Goal: Task Accomplishment & Management: Use online tool/utility

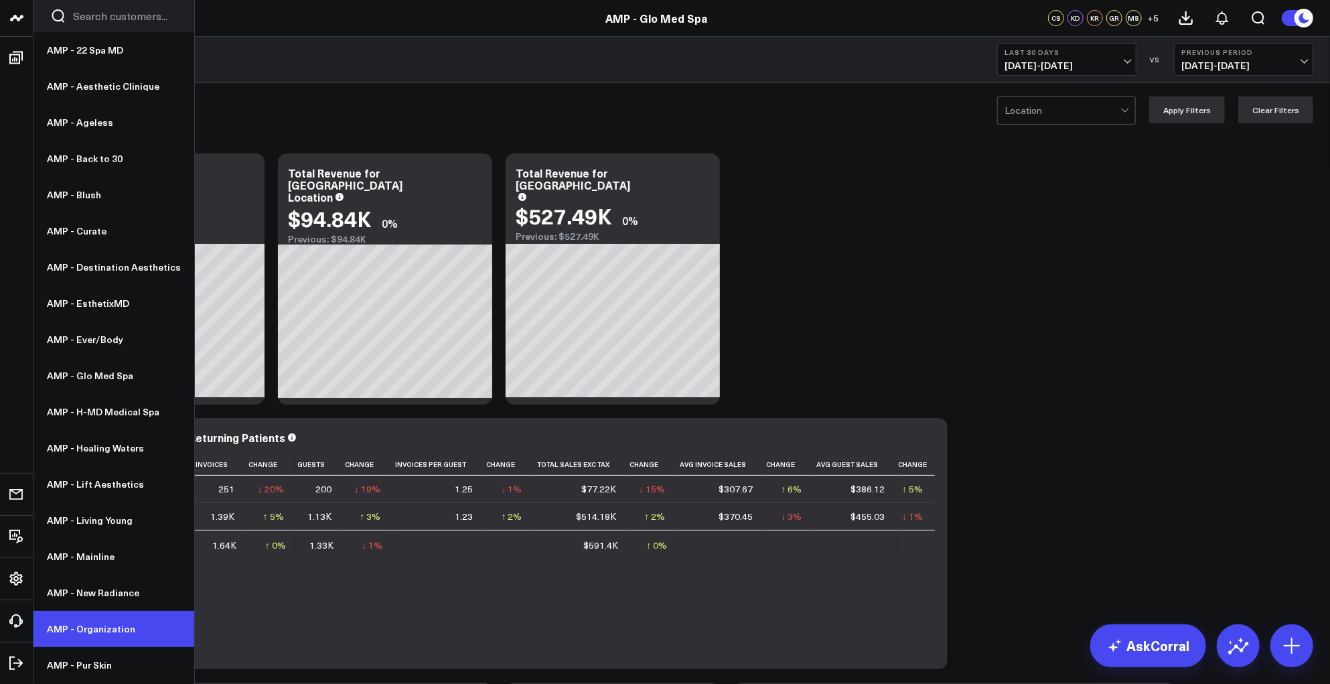
click at [80, 632] on link "AMP - Organization" at bounding box center [113, 629] width 161 height 36
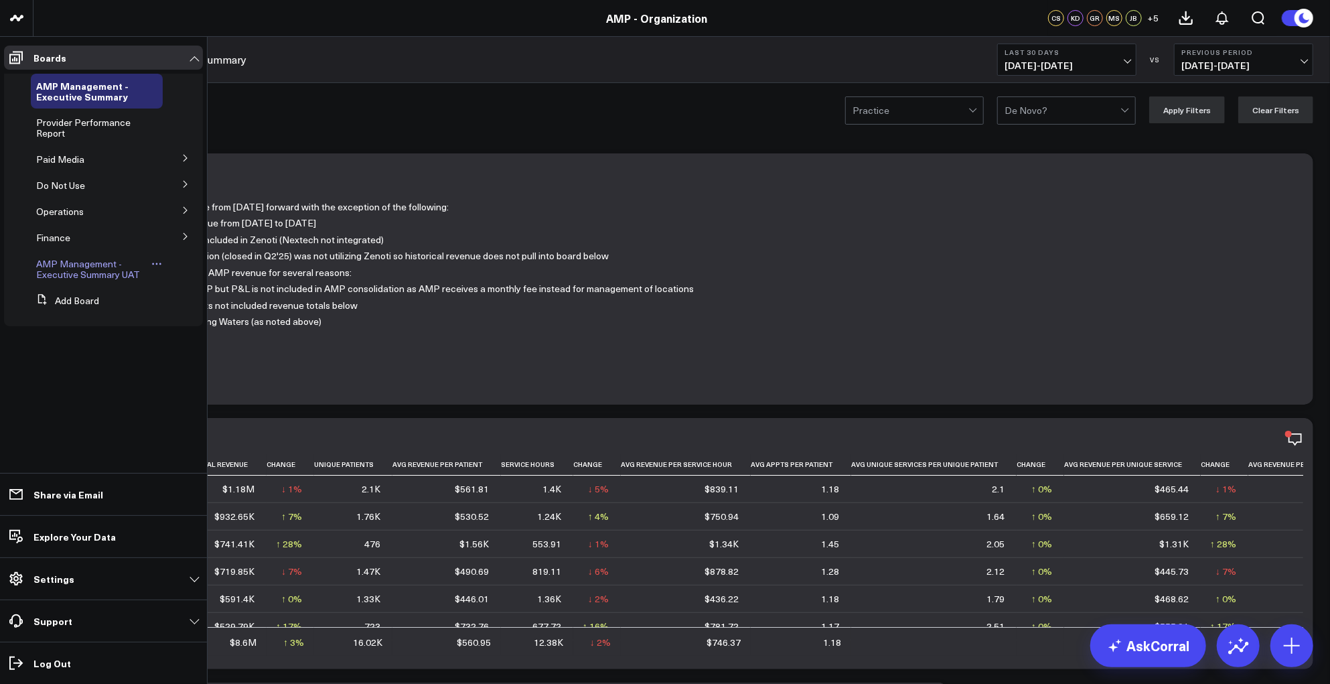
click at [62, 282] on div "AMP Management - Executive Summary UAT" at bounding box center [97, 269] width 132 height 35
click at [62, 273] on span "AMP Management - Executive Summary UAT" at bounding box center [88, 268] width 104 height 23
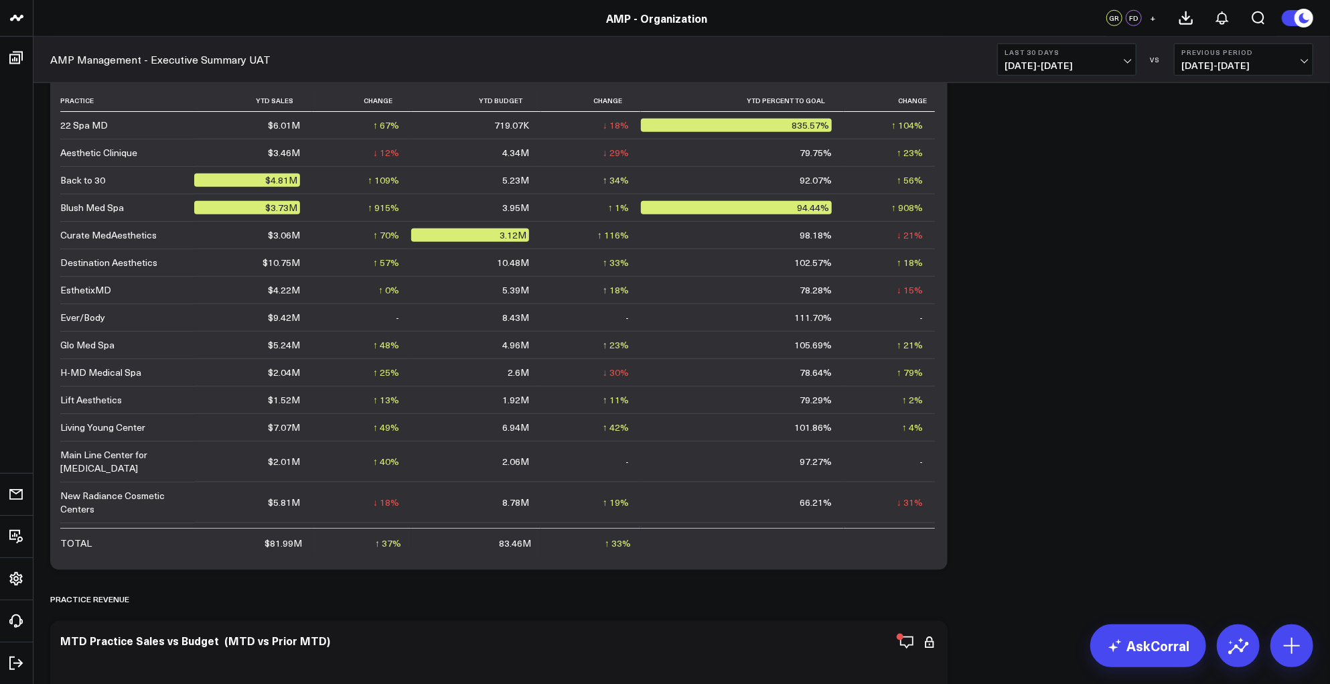
scroll to position [872, 0]
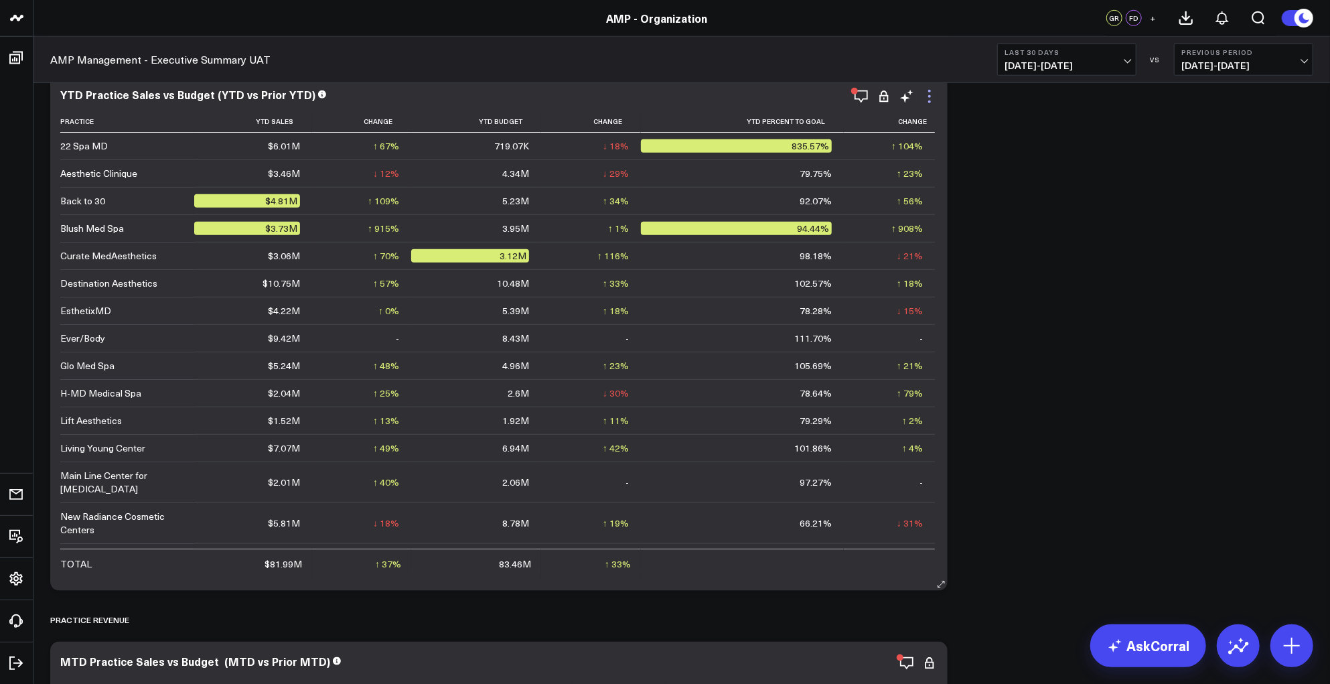
click at [925, 98] on icon at bounding box center [929, 96] width 16 height 16
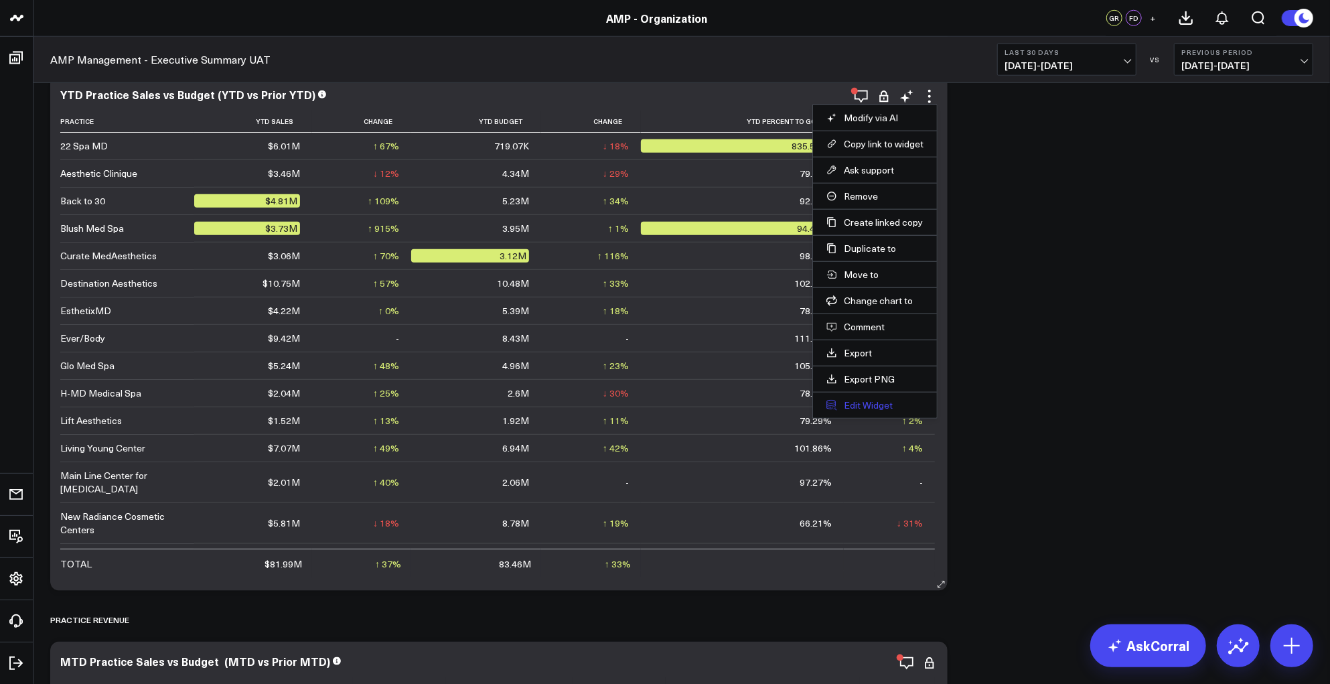
click at [862, 400] on button "Edit Widget" at bounding box center [874, 405] width 97 height 12
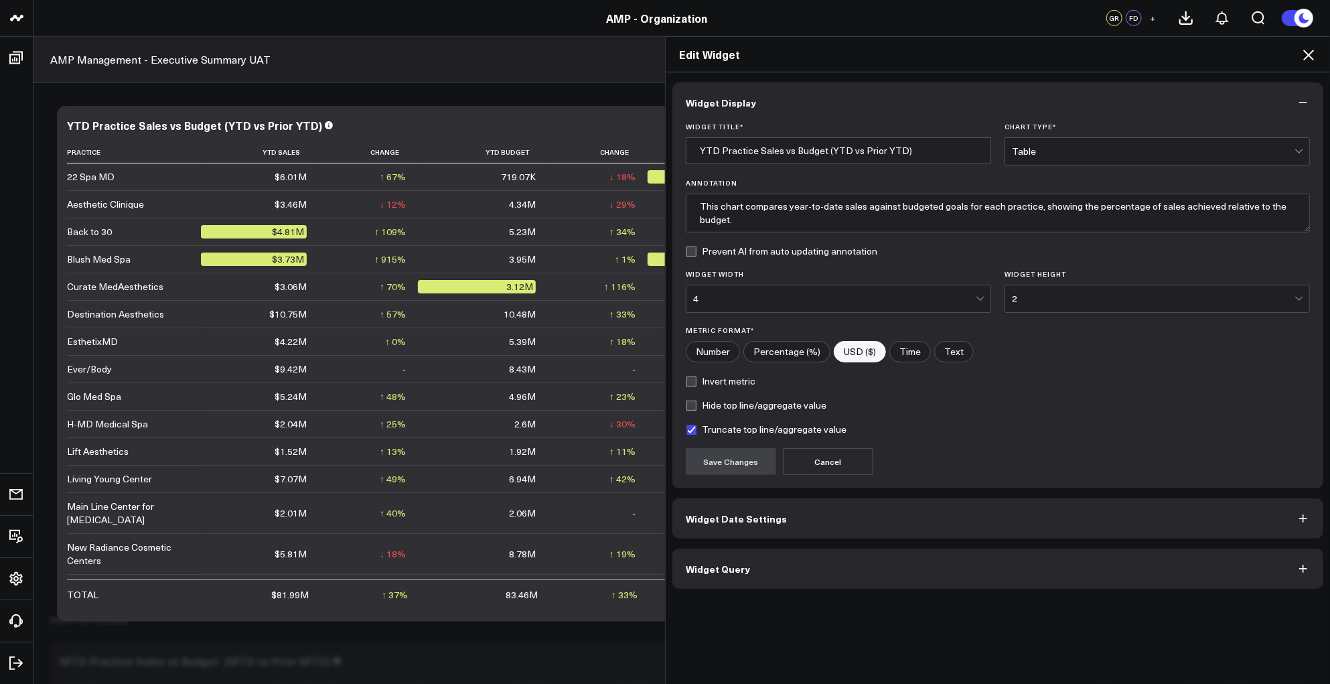
click at [822, 585] on button "Widget Query" at bounding box center [997, 568] width 651 height 40
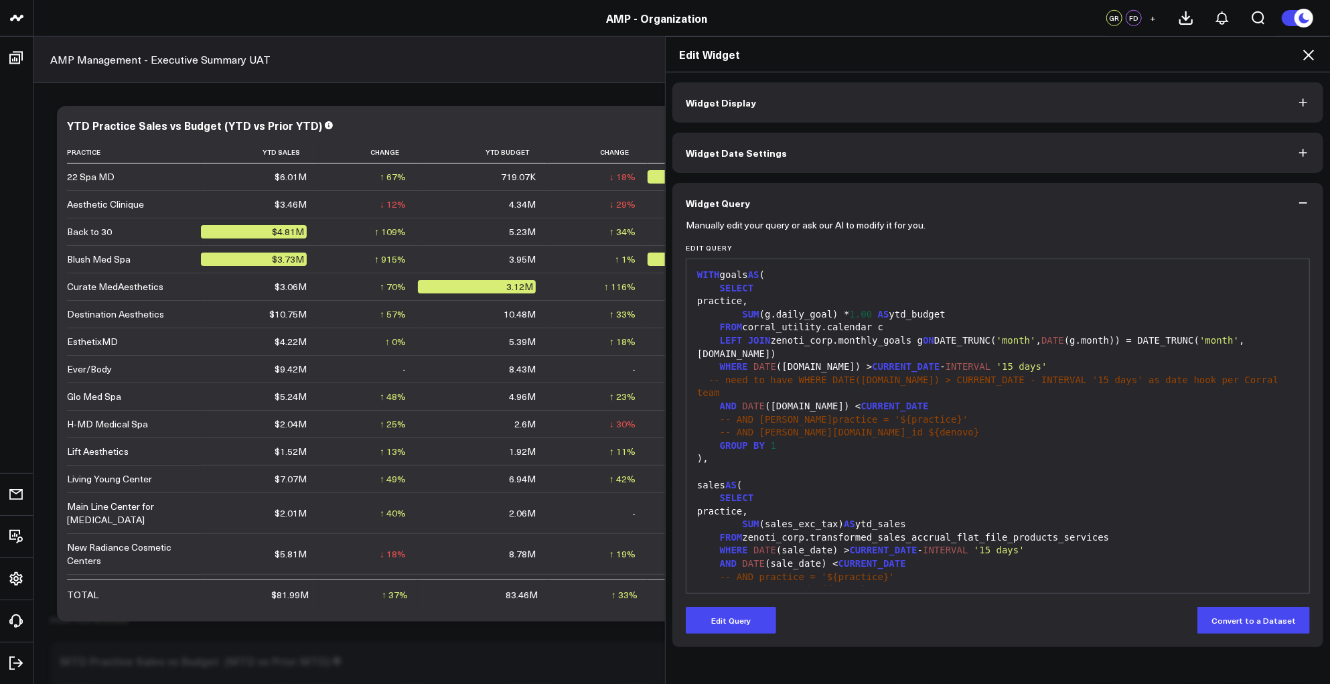
click at [827, 151] on button "Widget Date Settings" at bounding box center [997, 153] width 651 height 40
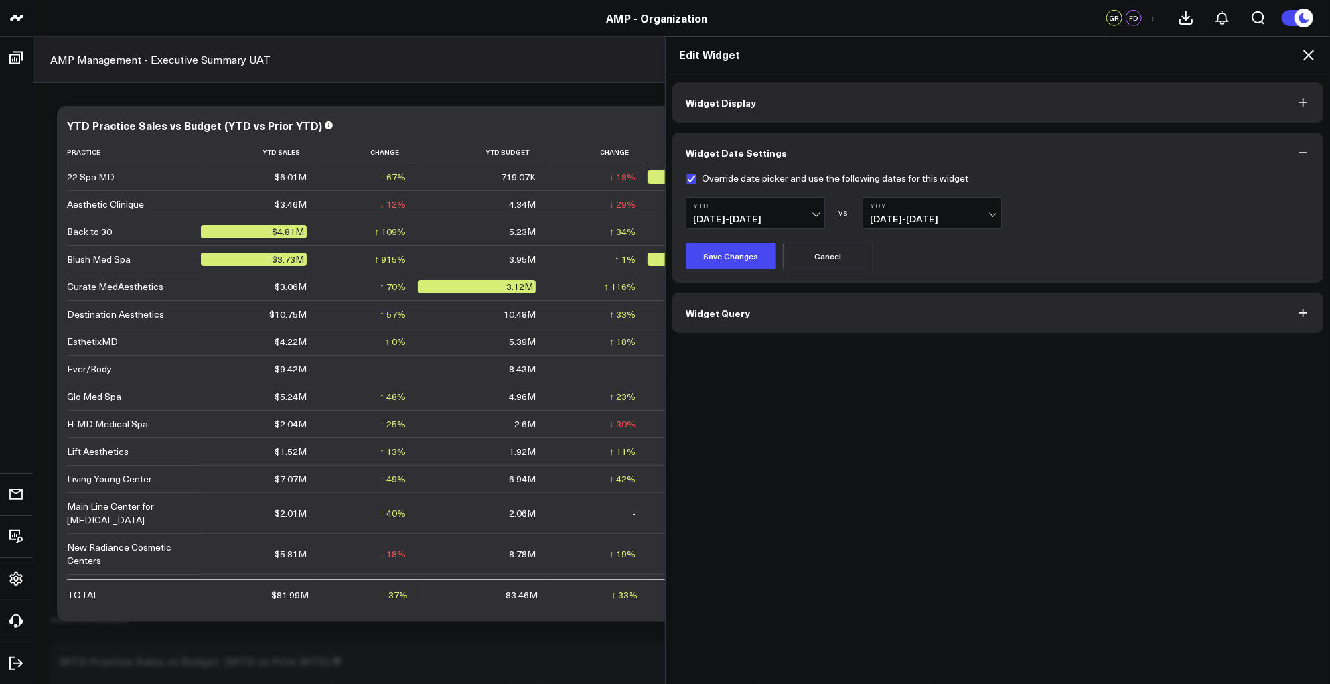
click at [909, 203] on b "YoY" at bounding box center [932, 206] width 125 height 8
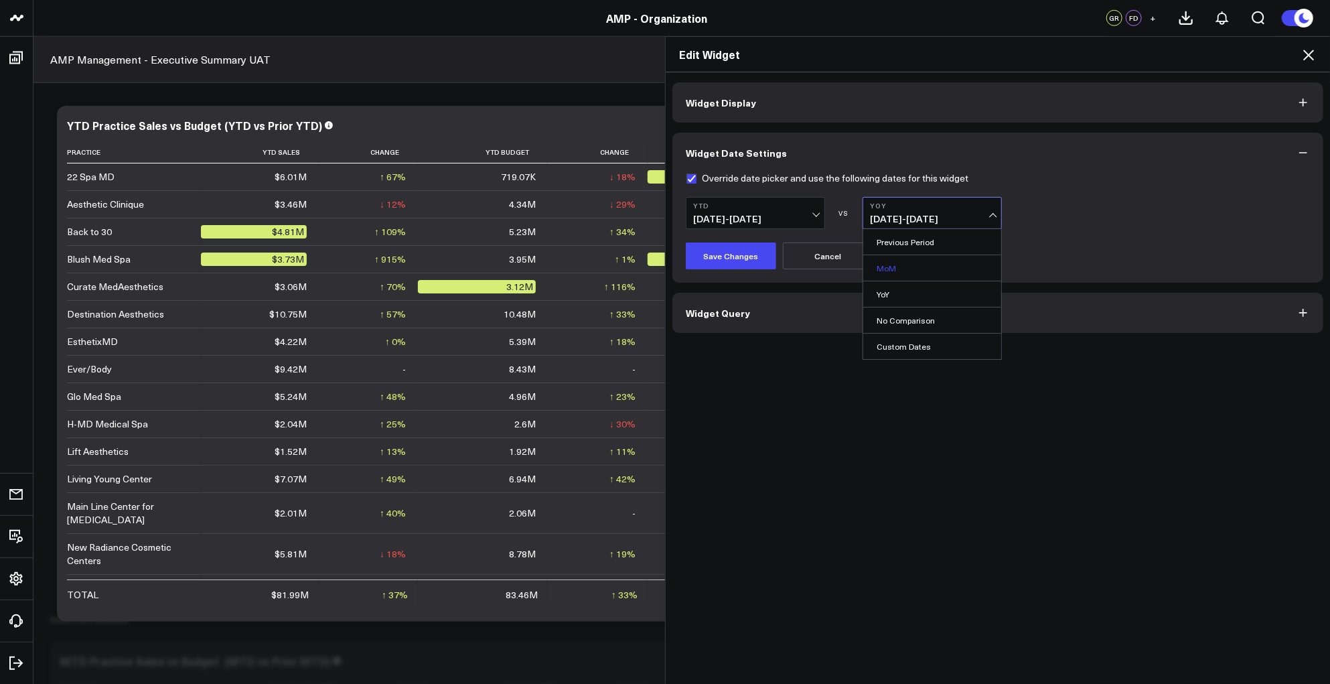
click at [889, 267] on link "MoM" at bounding box center [932, 267] width 138 height 25
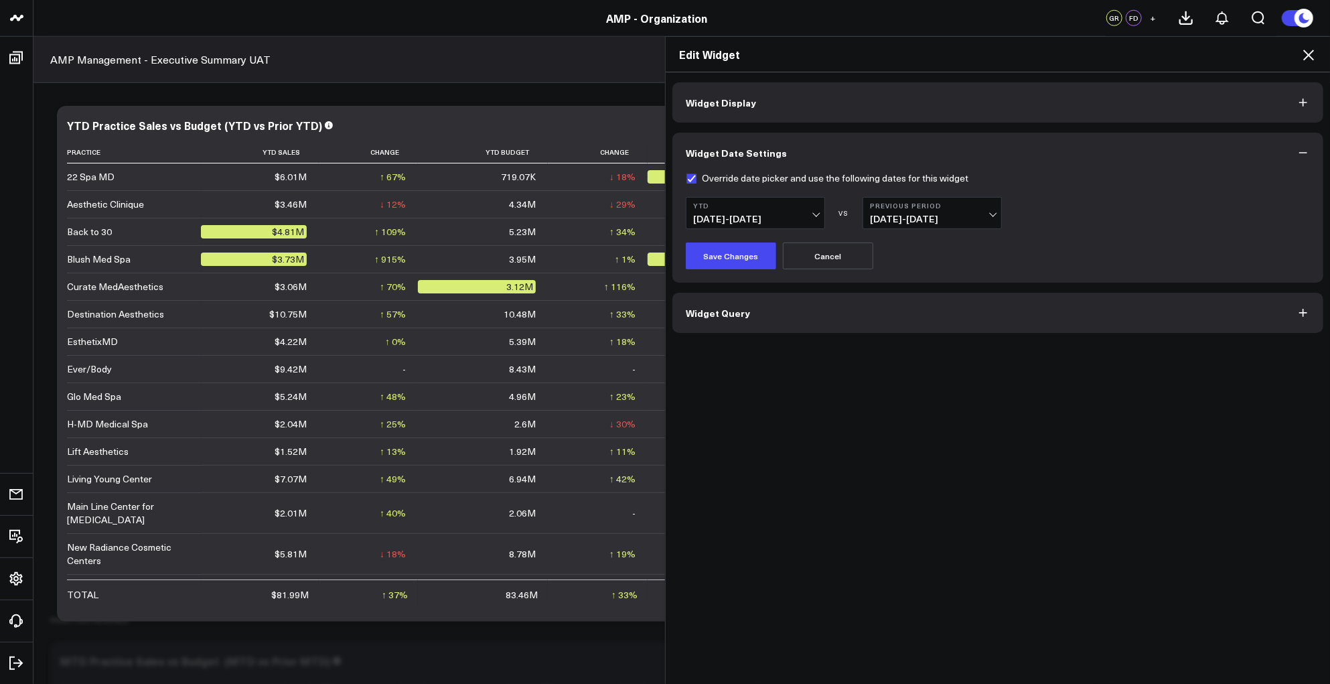
click at [807, 212] on button "YTD [DATE] - [DATE]" at bounding box center [755, 213] width 139 height 32
click at [1307, 48] on icon at bounding box center [1308, 55] width 16 height 16
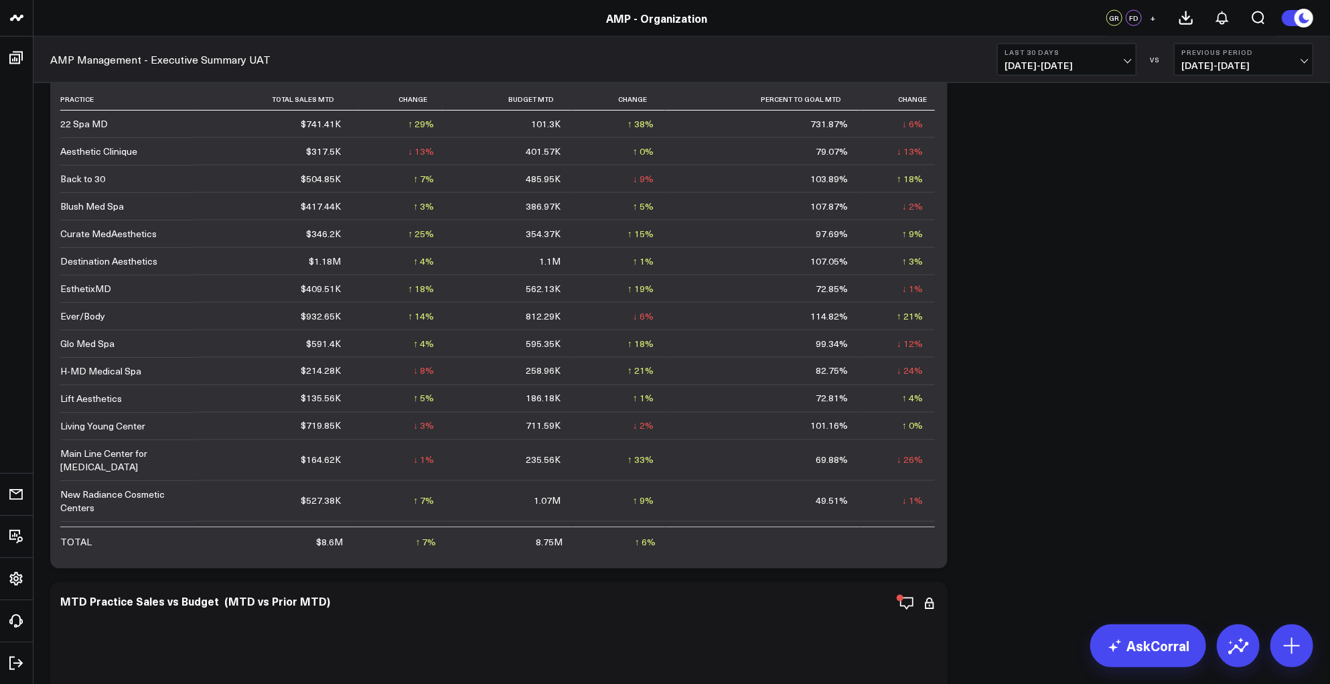
scroll to position [1399, 0]
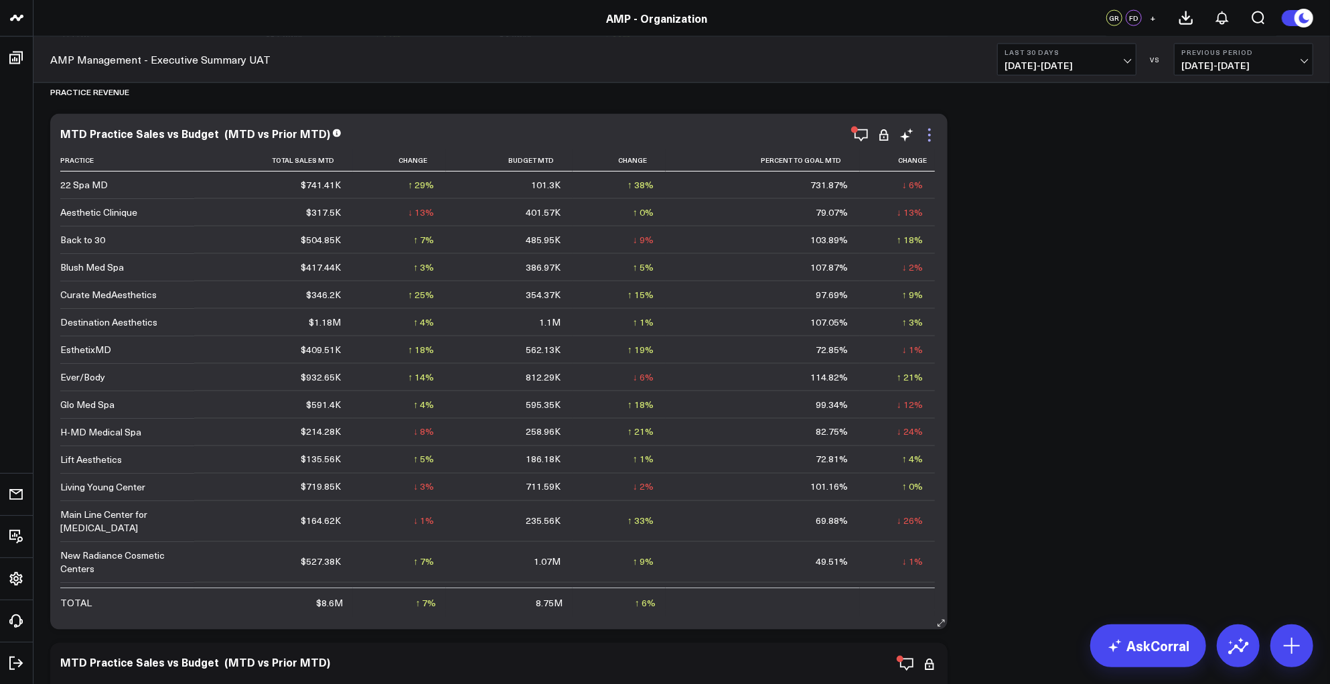
click at [933, 134] on icon at bounding box center [929, 135] width 16 height 16
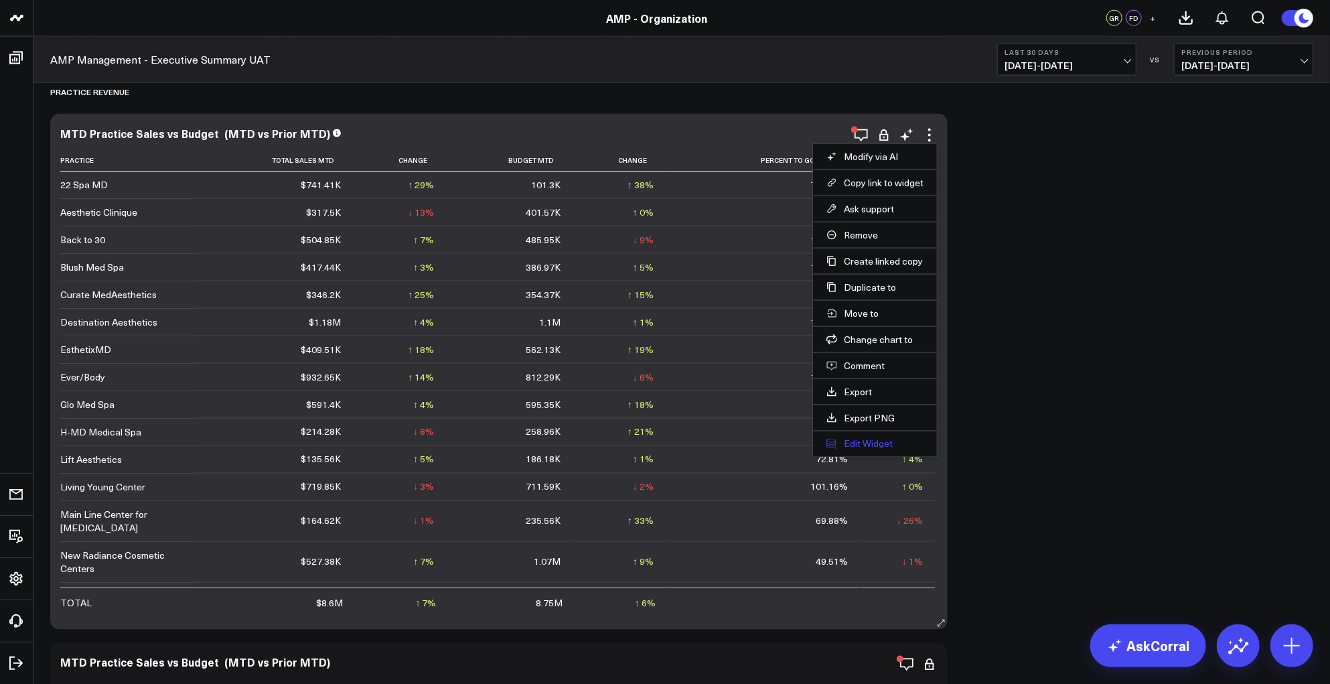
click at [869, 441] on button "Edit Widget" at bounding box center [874, 444] width 97 height 12
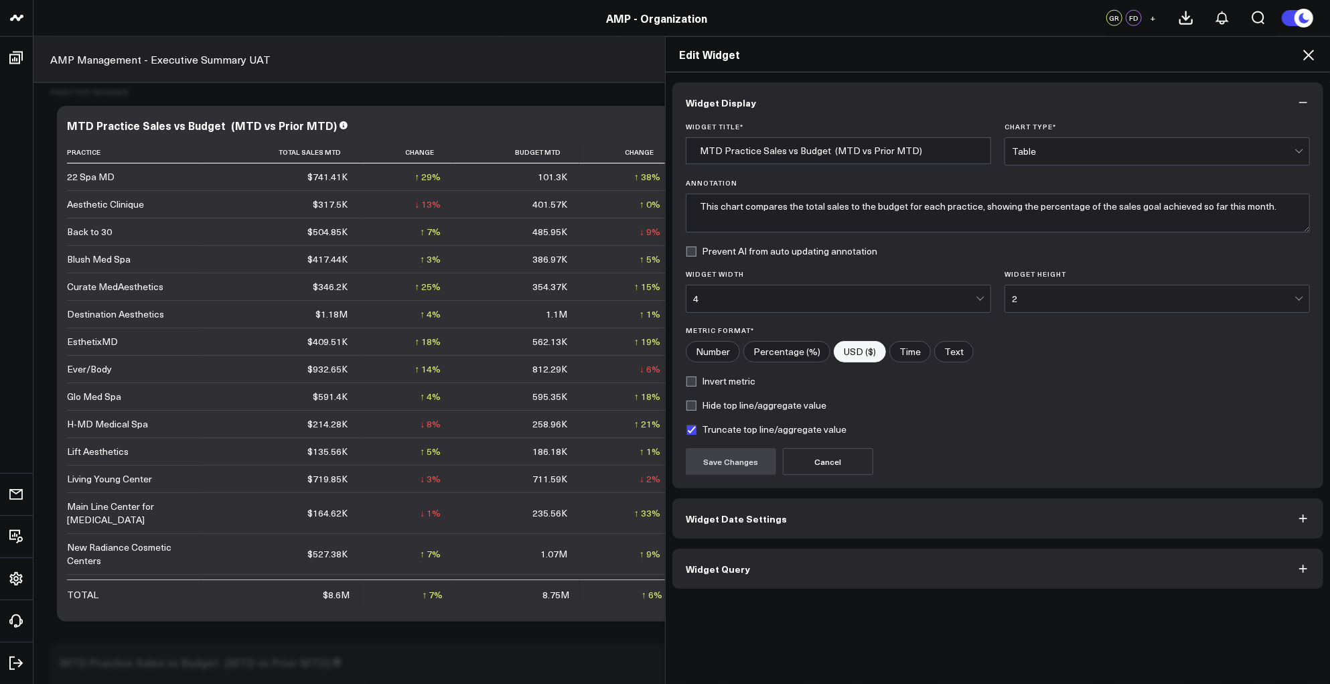
click at [787, 517] on button "Widget Date Settings" at bounding box center [997, 518] width 651 height 40
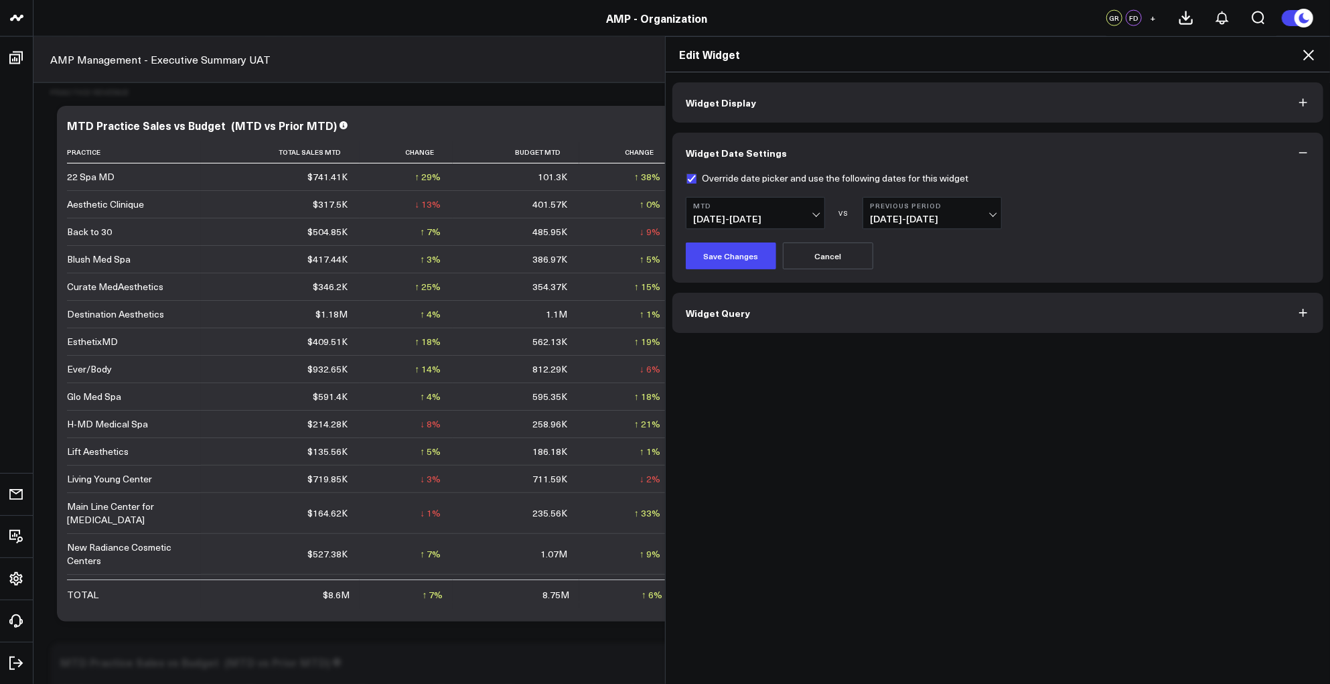
click at [969, 216] on span "[DATE] - [DATE]" at bounding box center [932, 219] width 125 height 11
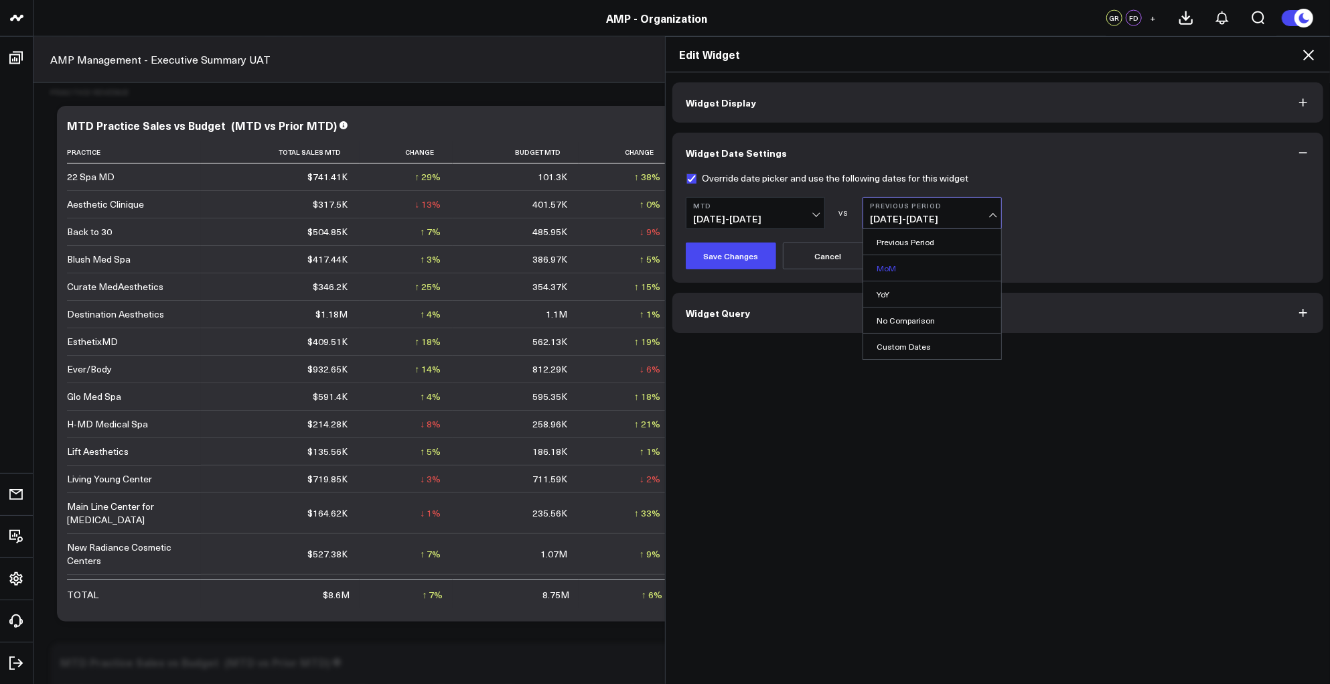
click at [895, 264] on link "MoM" at bounding box center [932, 267] width 138 height 25
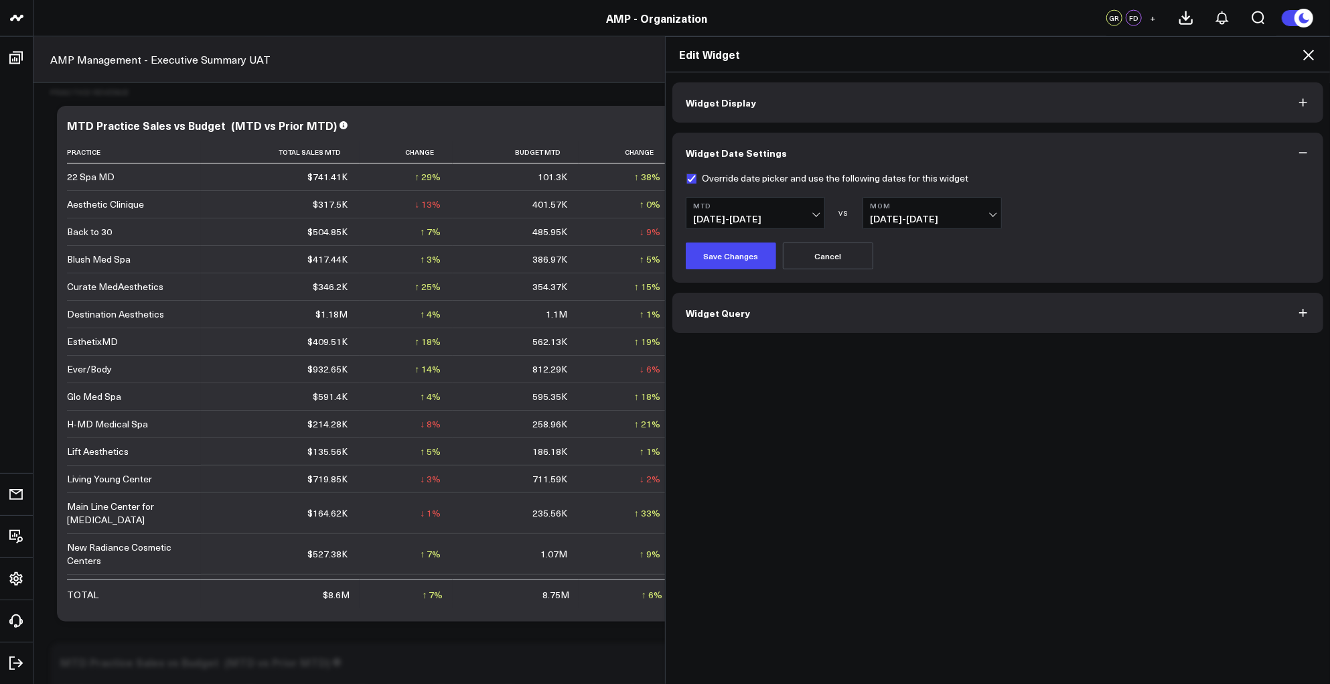
click at [1184, 314] on button "Widget Query" at bounding box center [997, 313] width 651 height 40
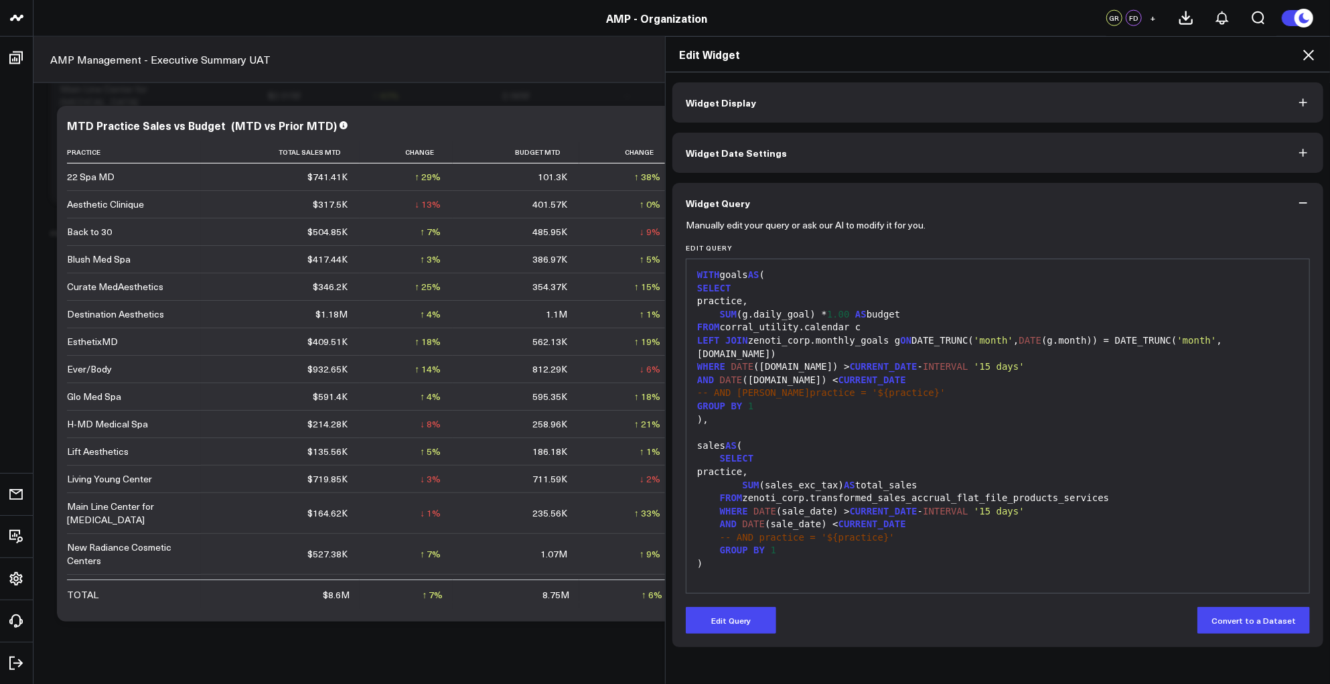
scroll to position [1197, 0]
click at [1308, 52] on icon at bounding box center [1308, 55] width 16 height 16
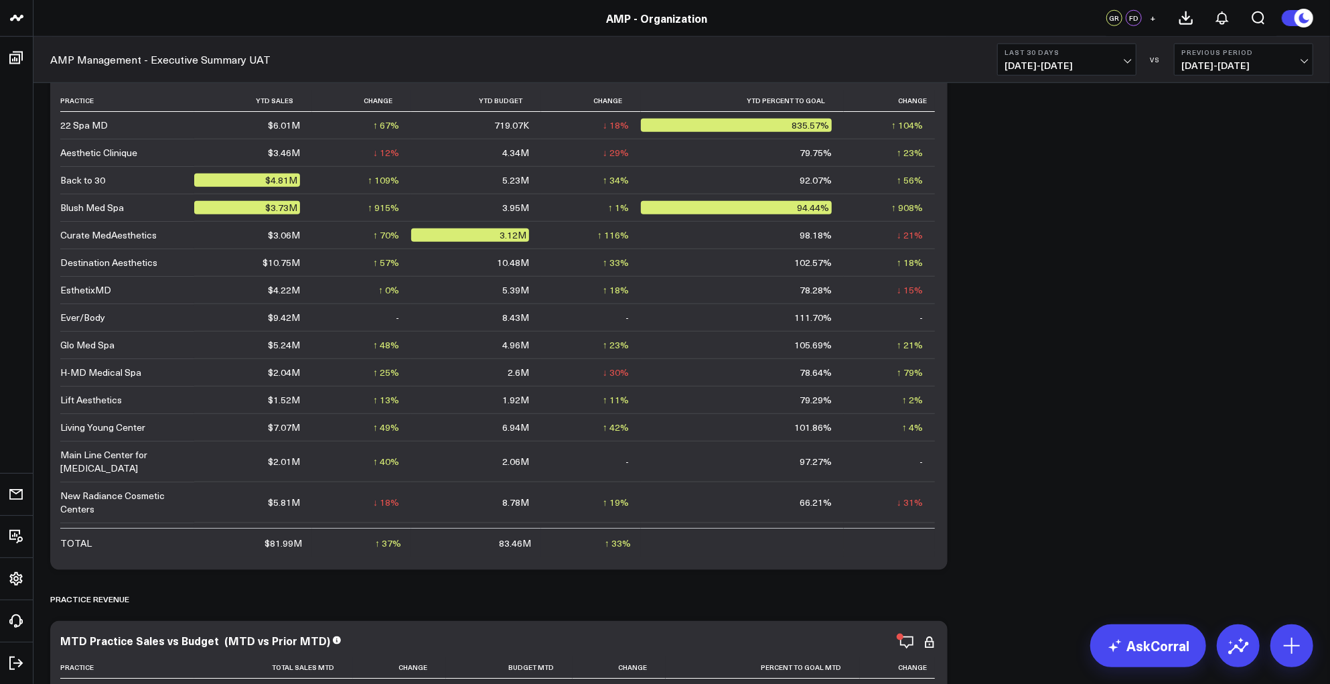
scroll to position [811, 0]
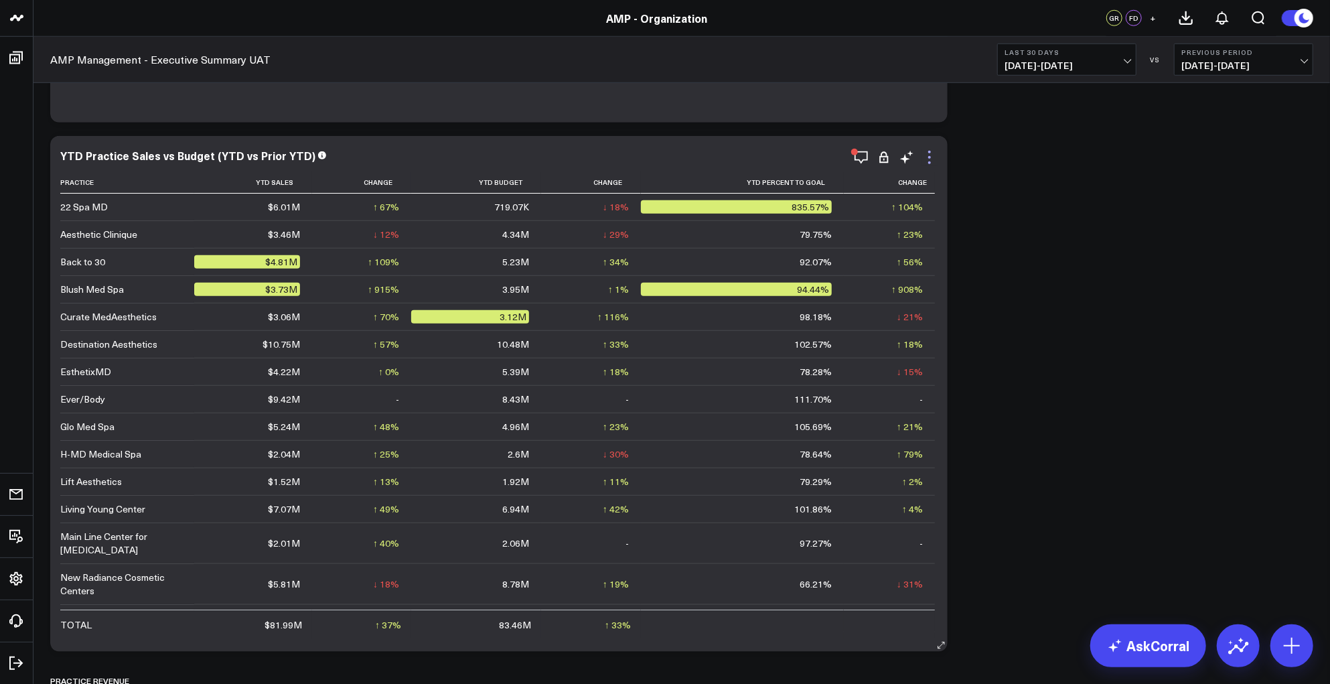
click at [931, 153] on icon at bounding box center [929, 157] width 16 height 16
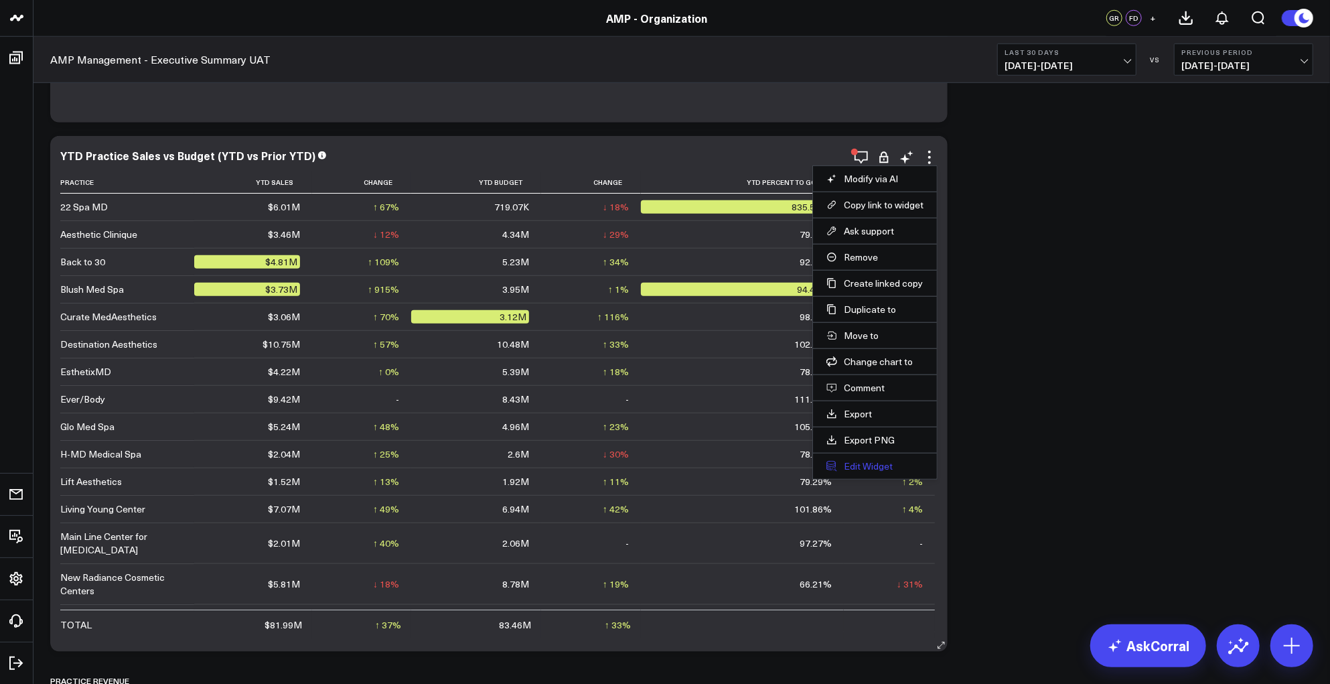
click at [864, 469] on button "Edit Widget" at bounding box center [874, 466] width 97 height 12
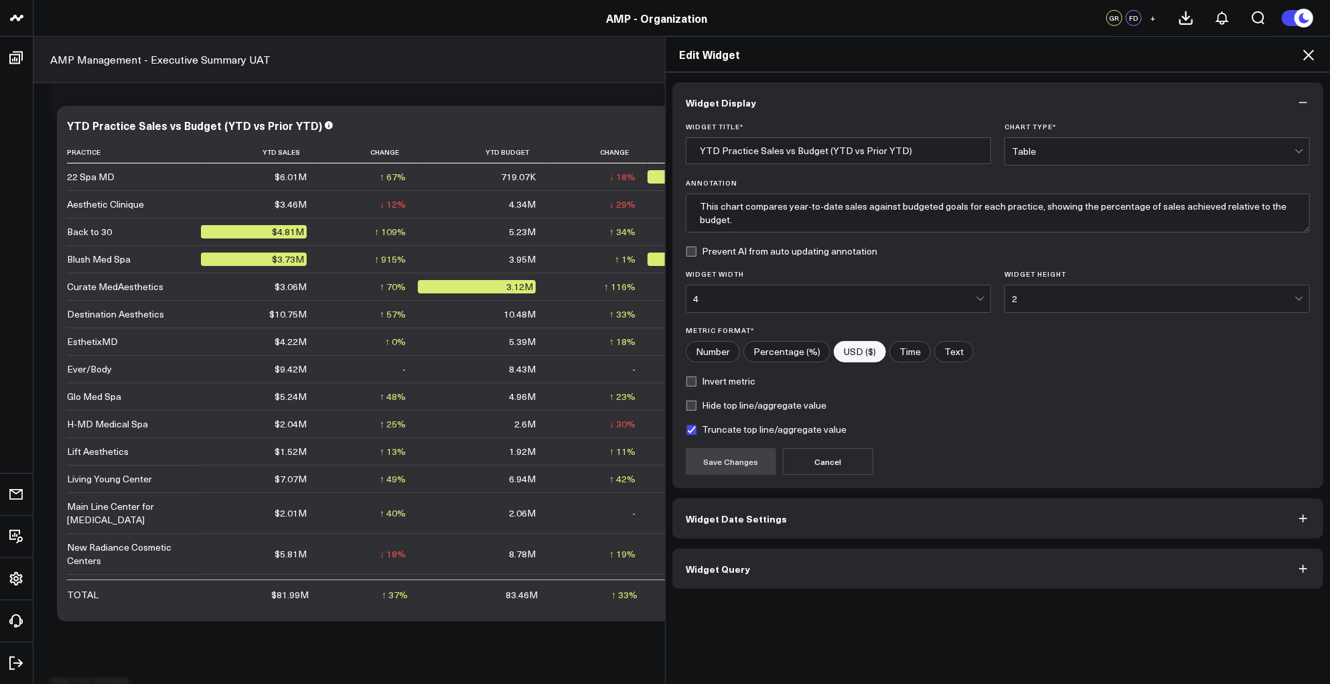
click at [870, 548] on button "Widget Query" at bounding box center [997, 568] width 651 height 40
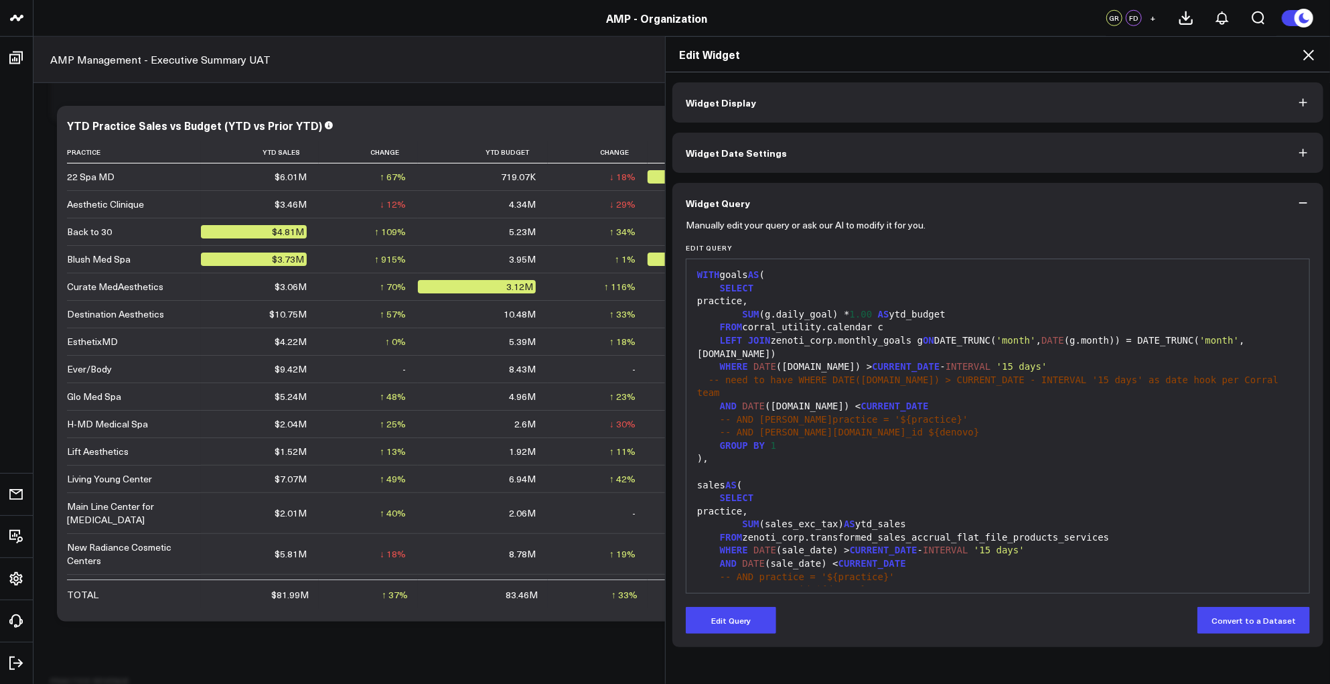
click at [1310, 54] on icon at bounding box center [1308, 55] width 11 height 11
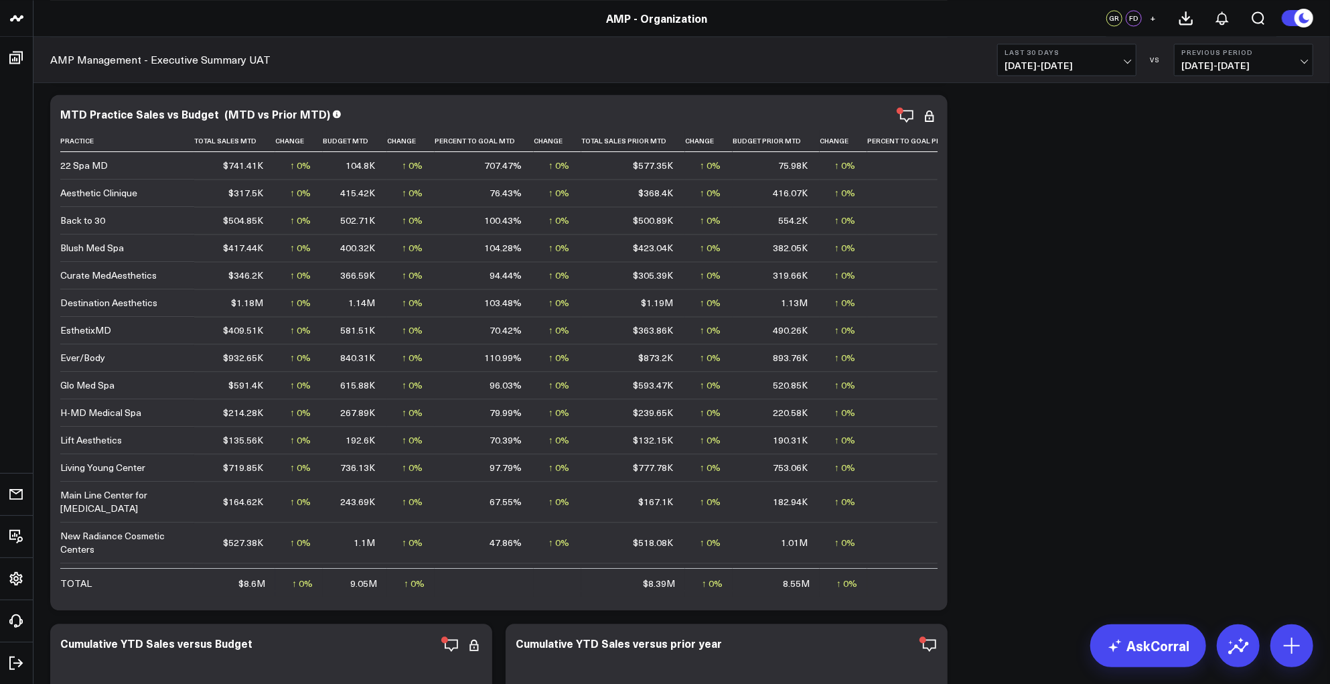
scroll to position [1928, 0]
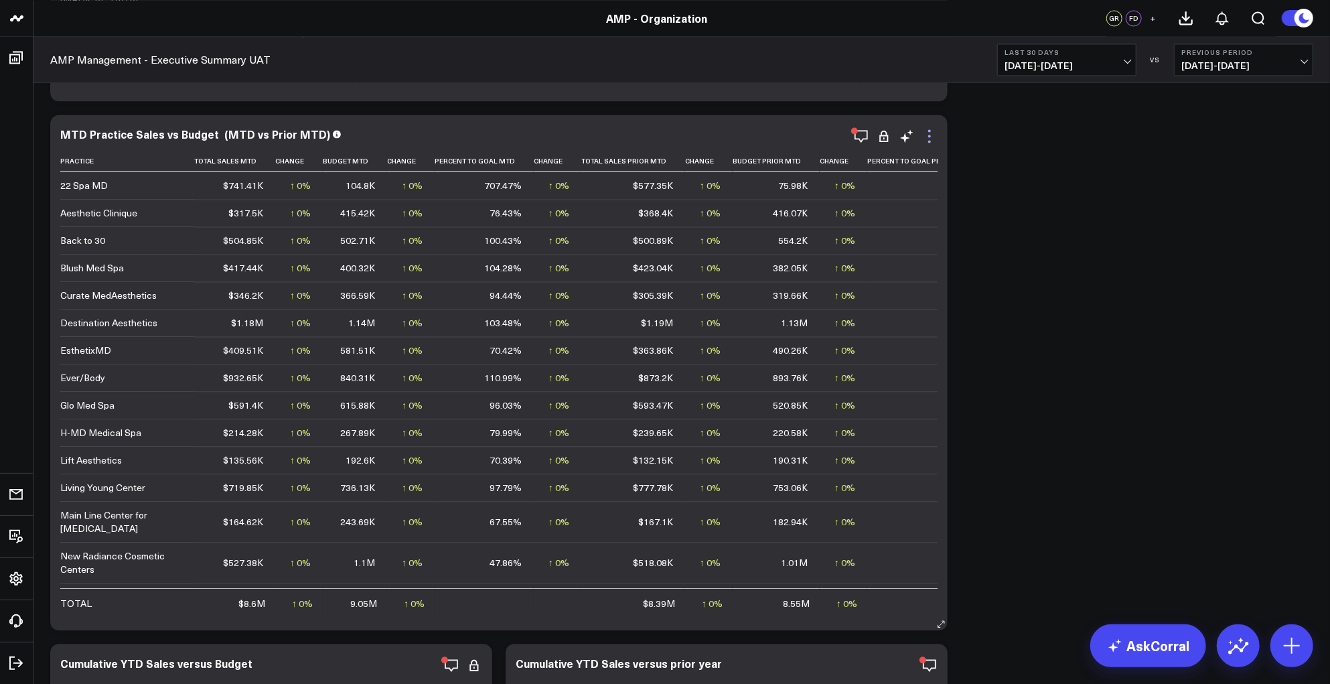
click at [933, 133] on icon at bounding box center [929, 136] width 16 height 16
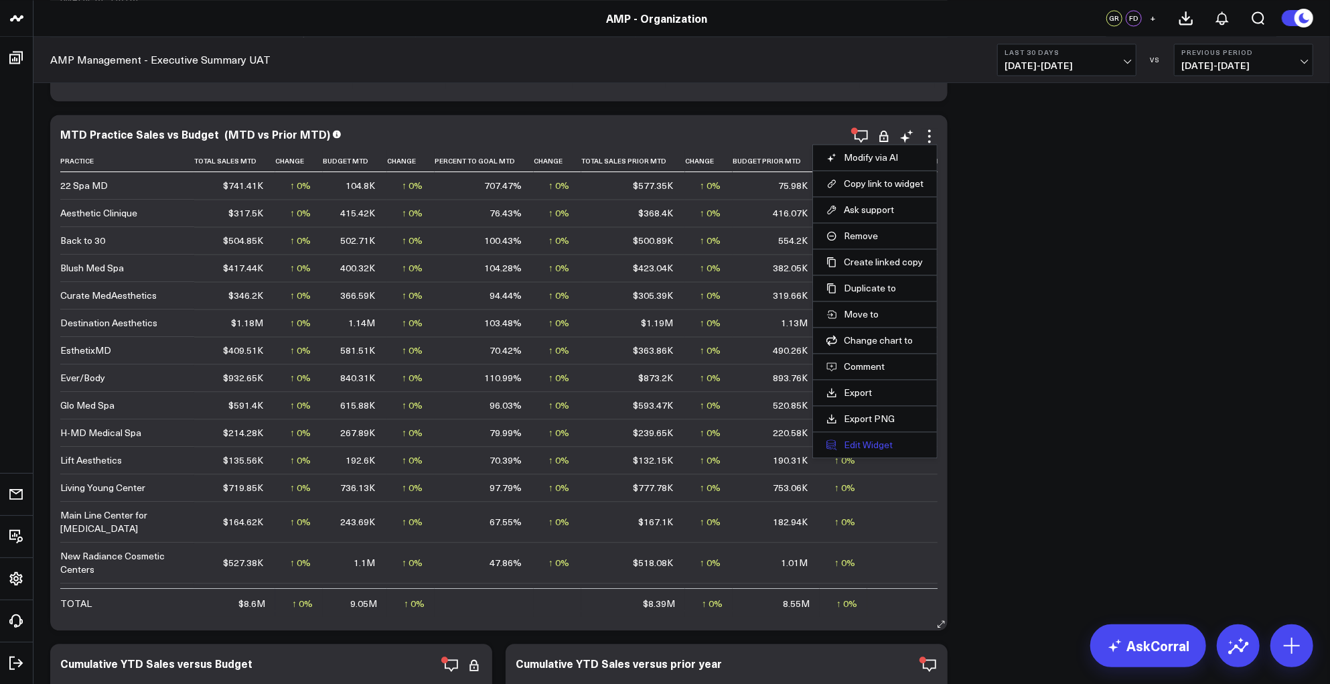
click at [878, 445] on button "Edit Widget" at bounding box center [874, 445] width 97 height 12
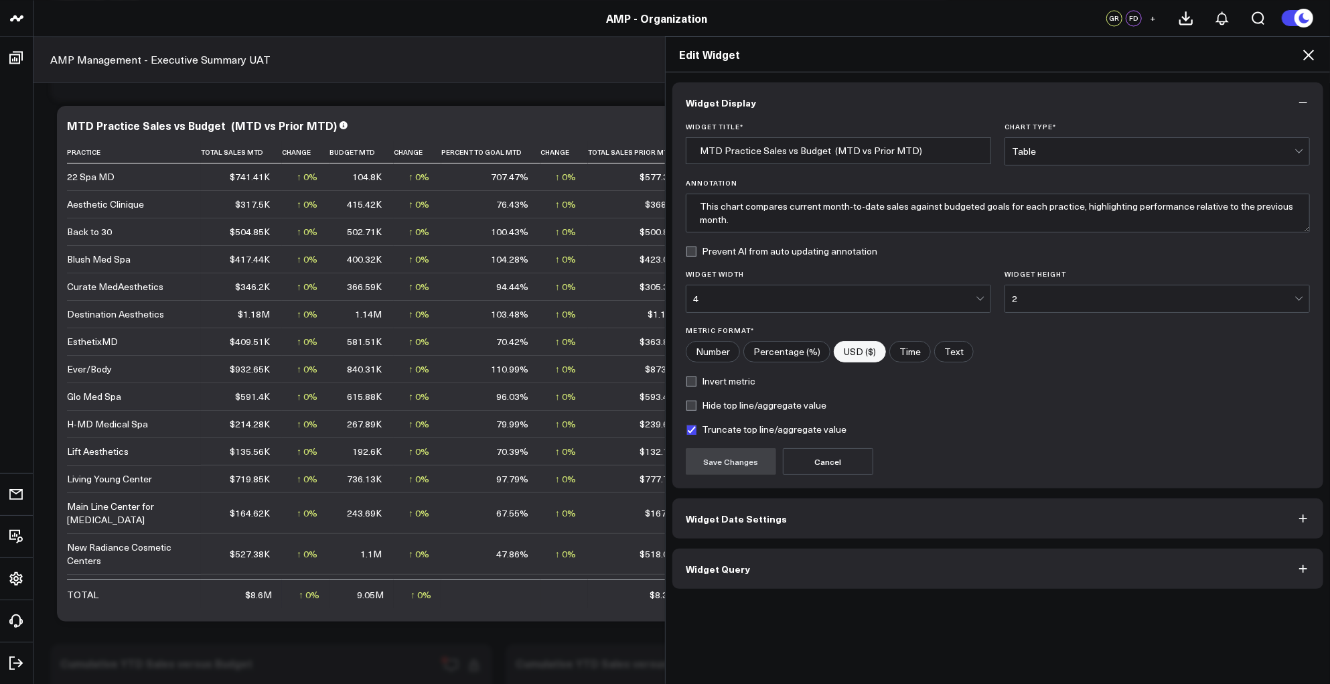
click at [869, 572] on button "Widget Query" at bounding box center [997, 568] width 651 height 40
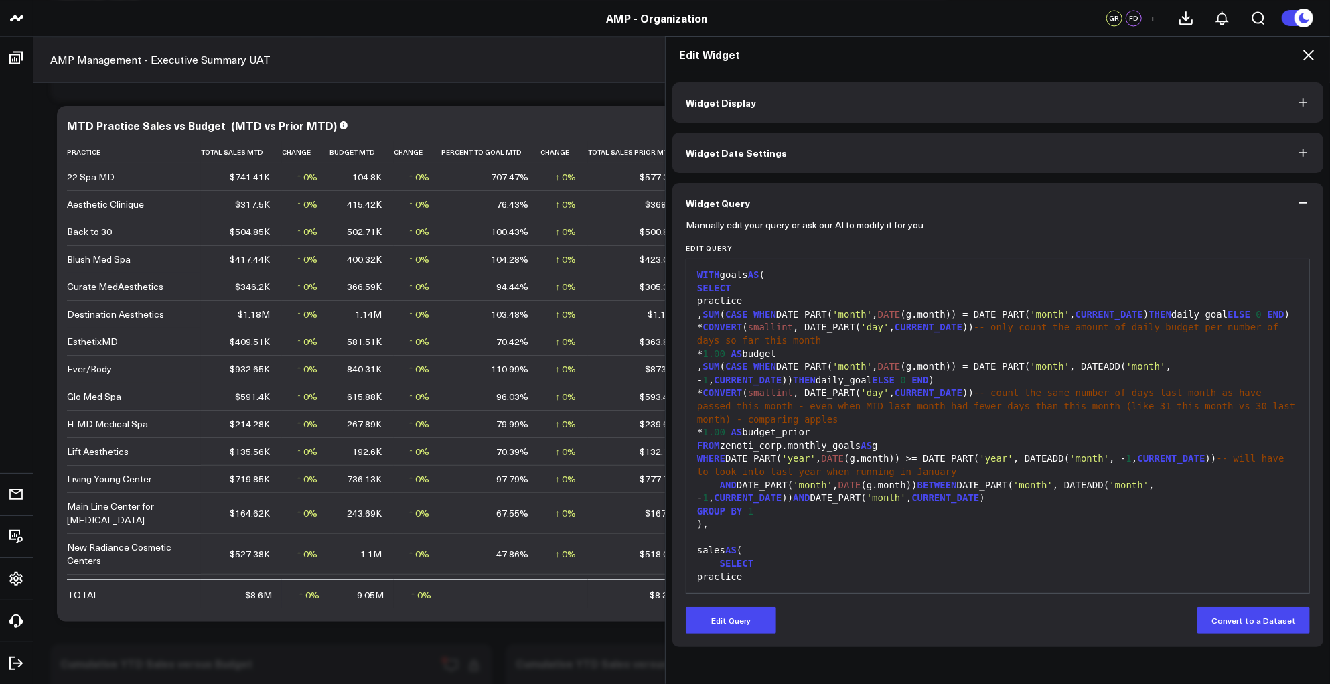
click at [1306, 204] on icon "button" at bounding box center [1302, 202] width 13 height 13
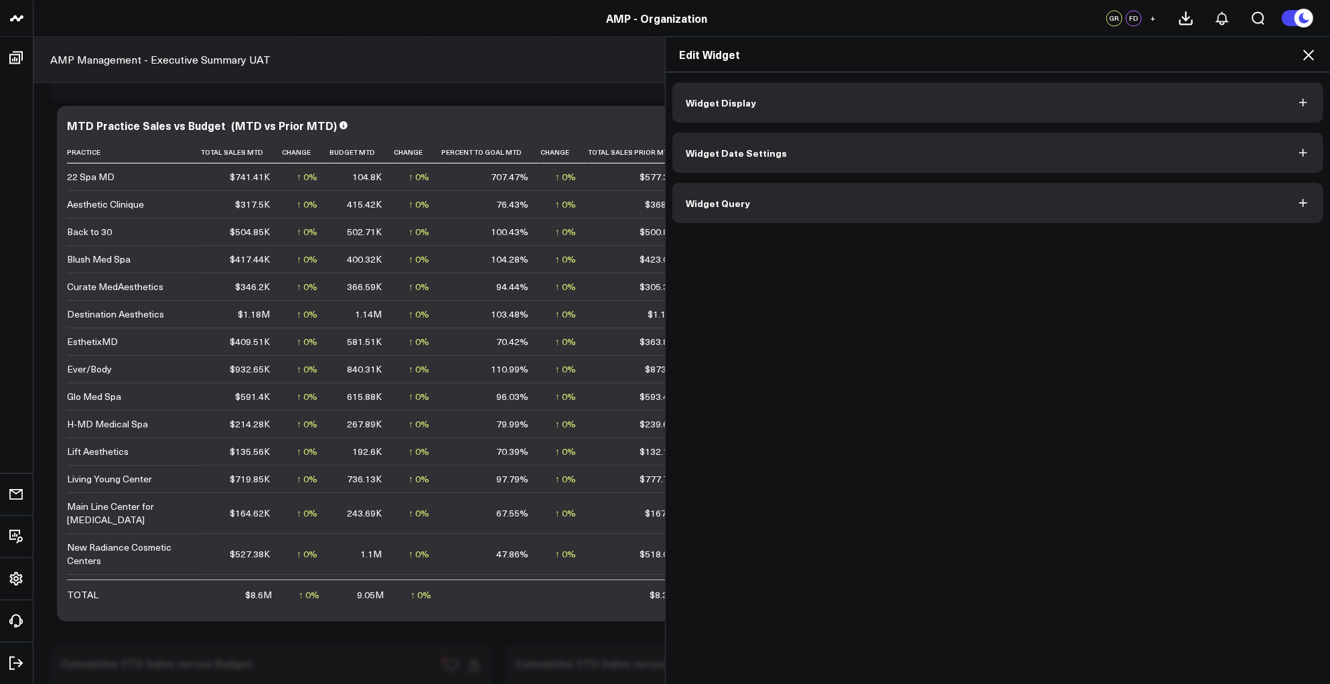
click at [1305, 58] on icon at bounding box center [1308, 55] width 11 height 11
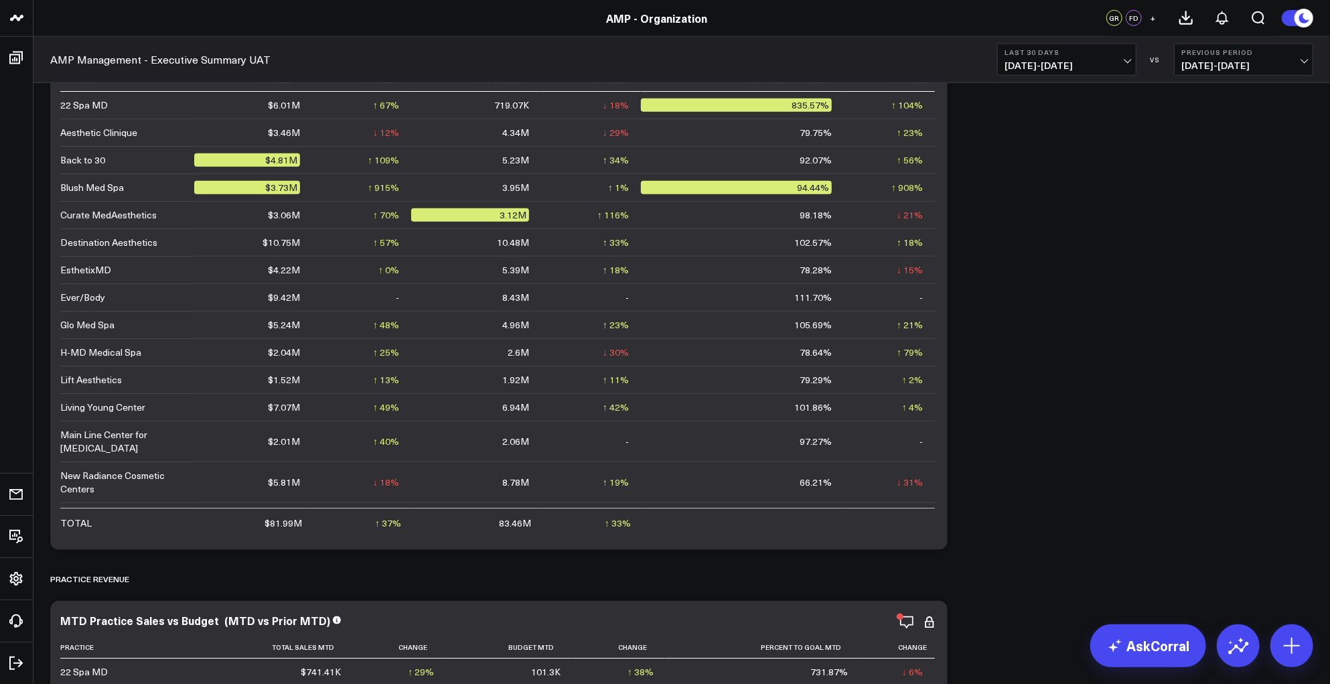
scroll to position [811, 0]
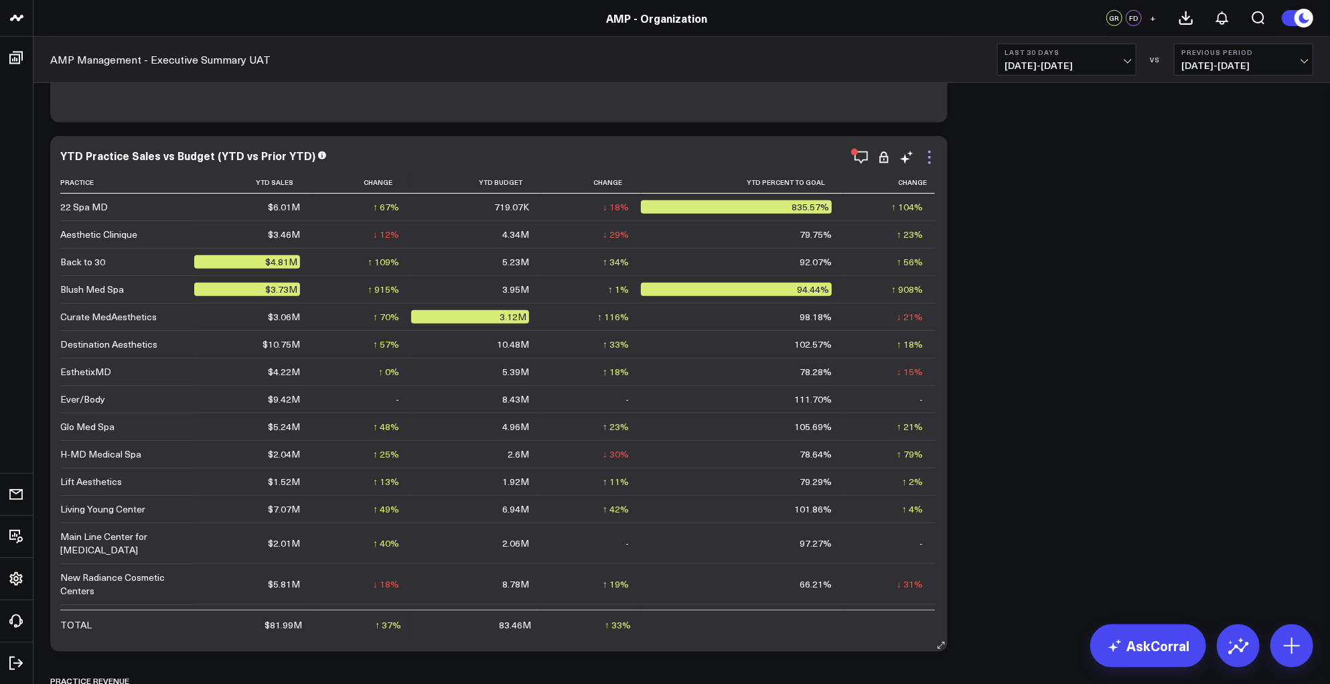
click at [933, 160] on icon at bounding box center [929, 157] width 16 height 16
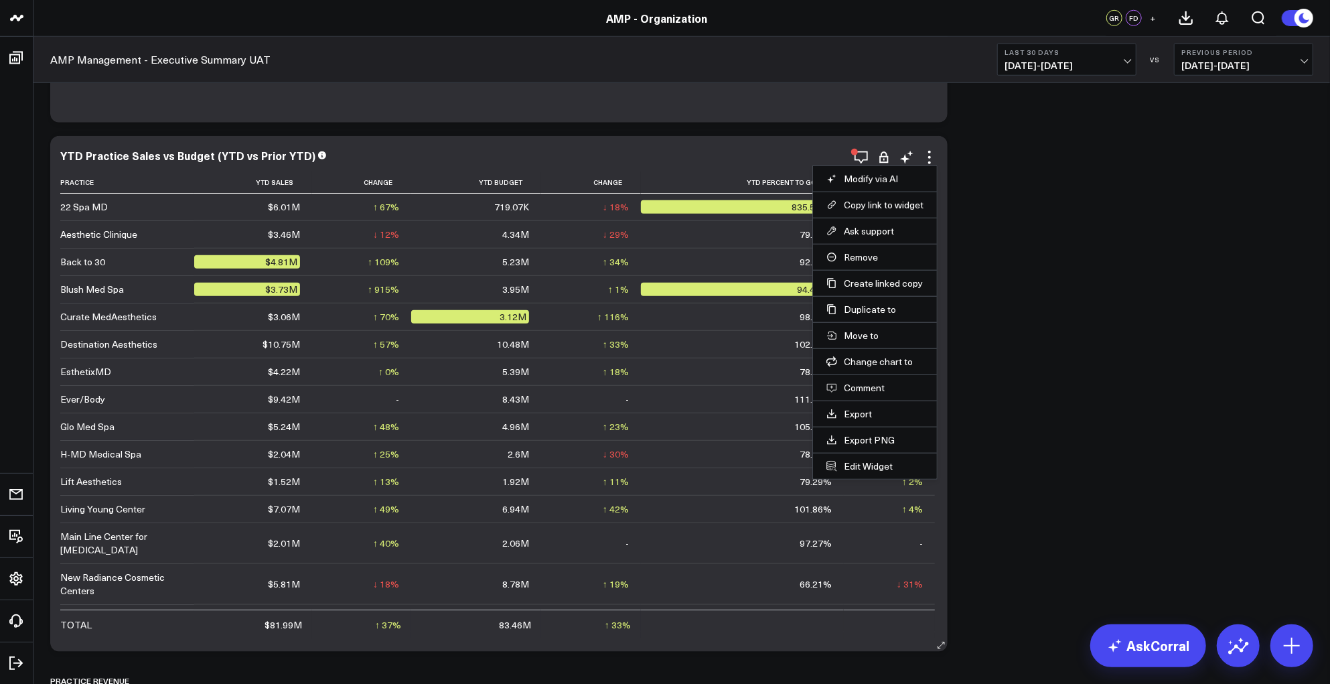
click at [867, 474] on li "Edit Widget" at bounding box center [875, 466] width 124 height 26
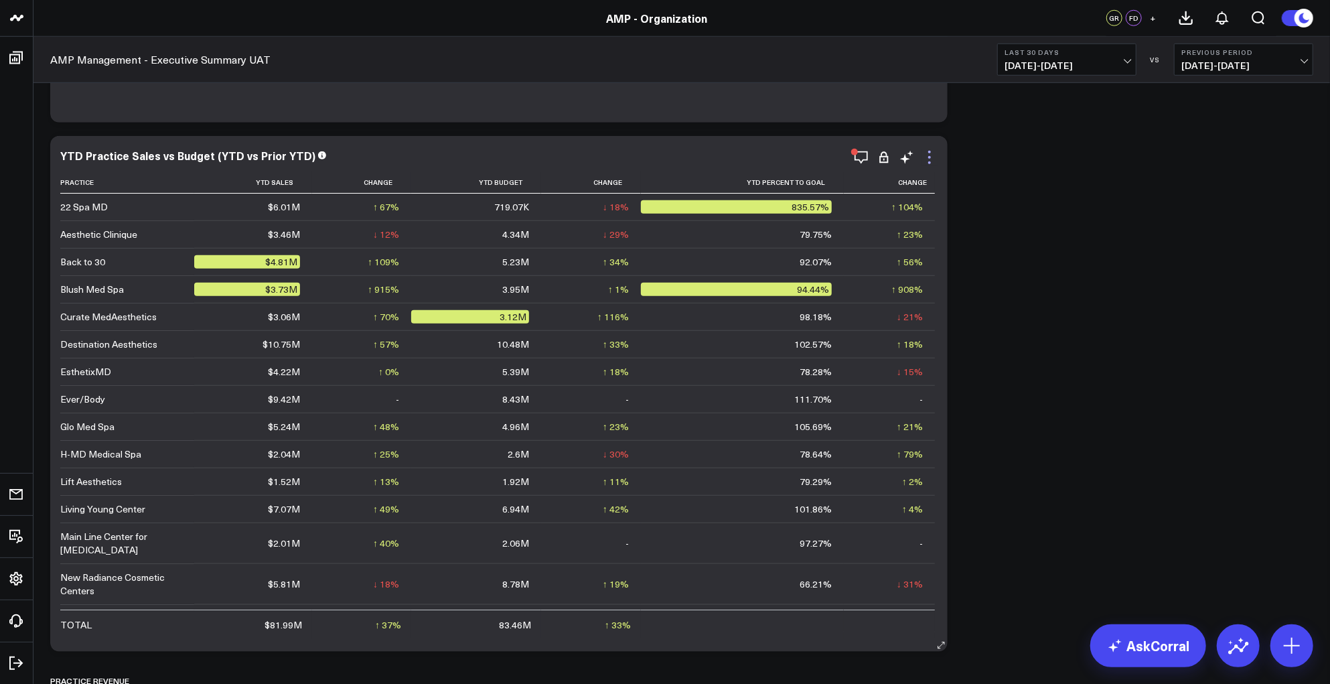
click at [924, 158] on icon at bounding box center [929, 157] width 16 height 16
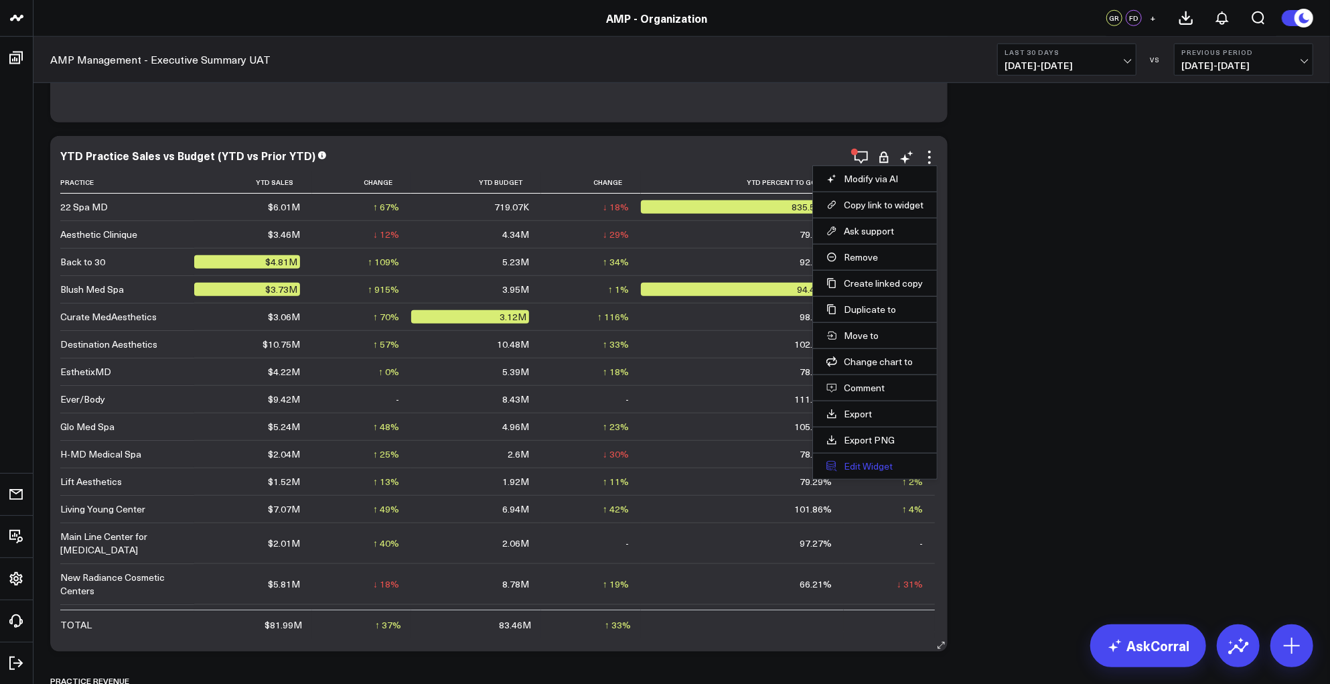
click at [871, 466] on button "Edit Widget" at bounding box center [874, 466] width 97 height 12
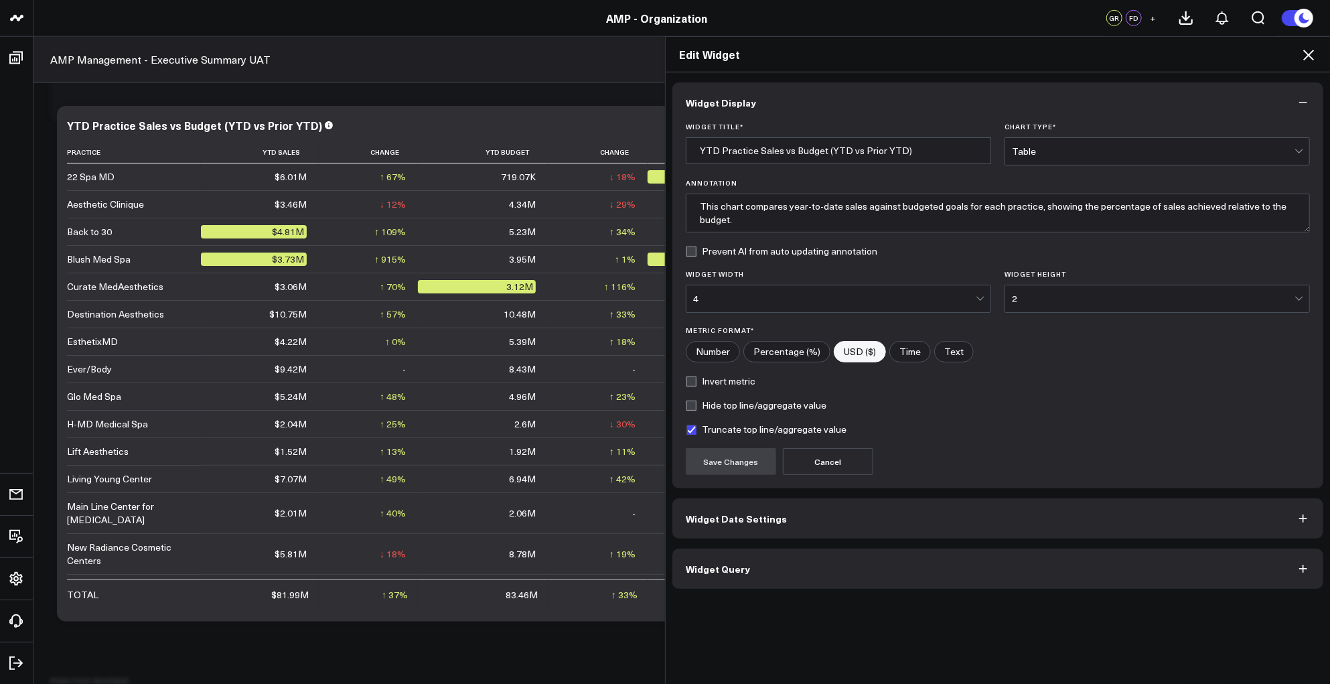
click at [832, 580] on button "Widget Query" at bounding box center [997, 568] width 651 height 40
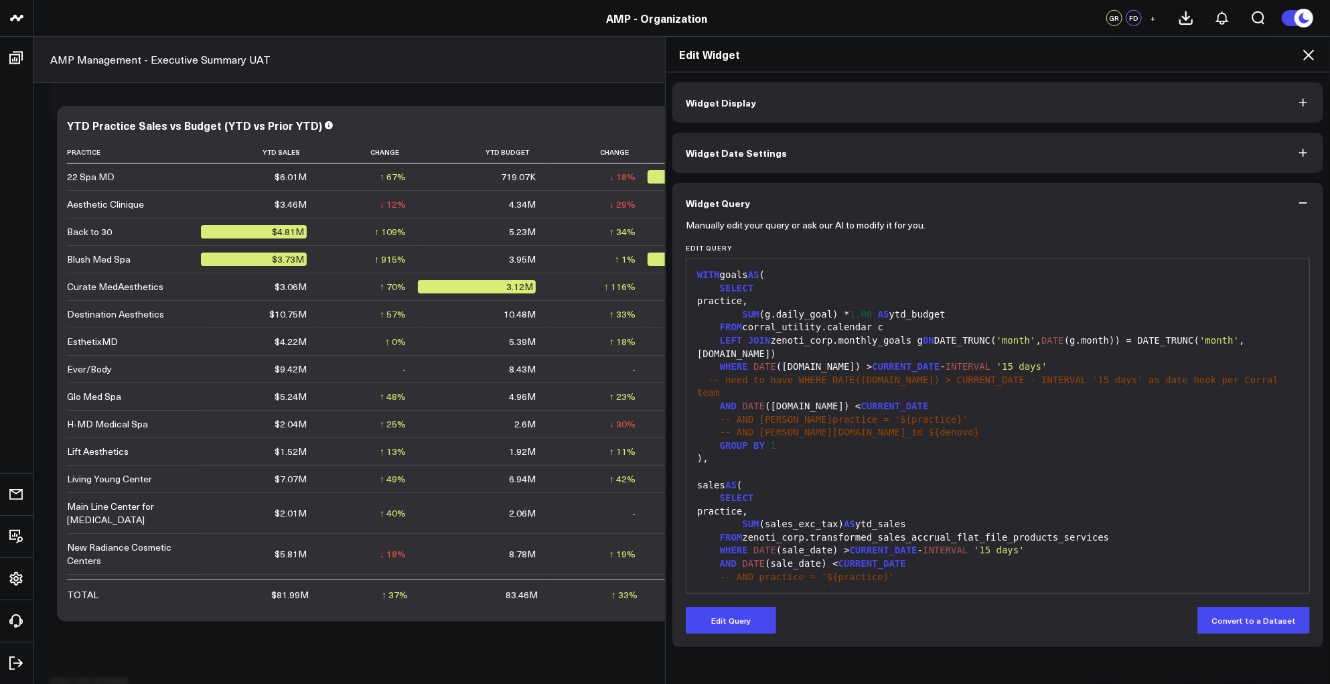
click at [1305, 50] on icon at bounding box center [1308, 55] width 16 height 16
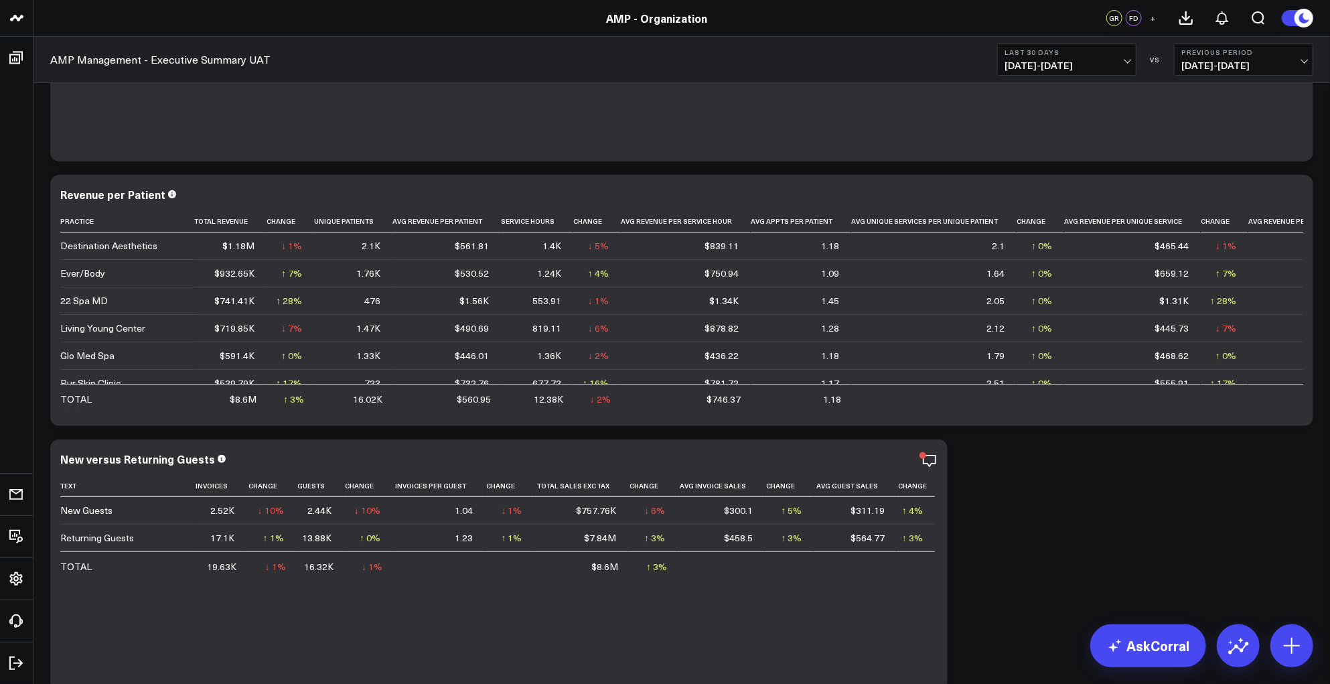
scroll to position [1136, 0]
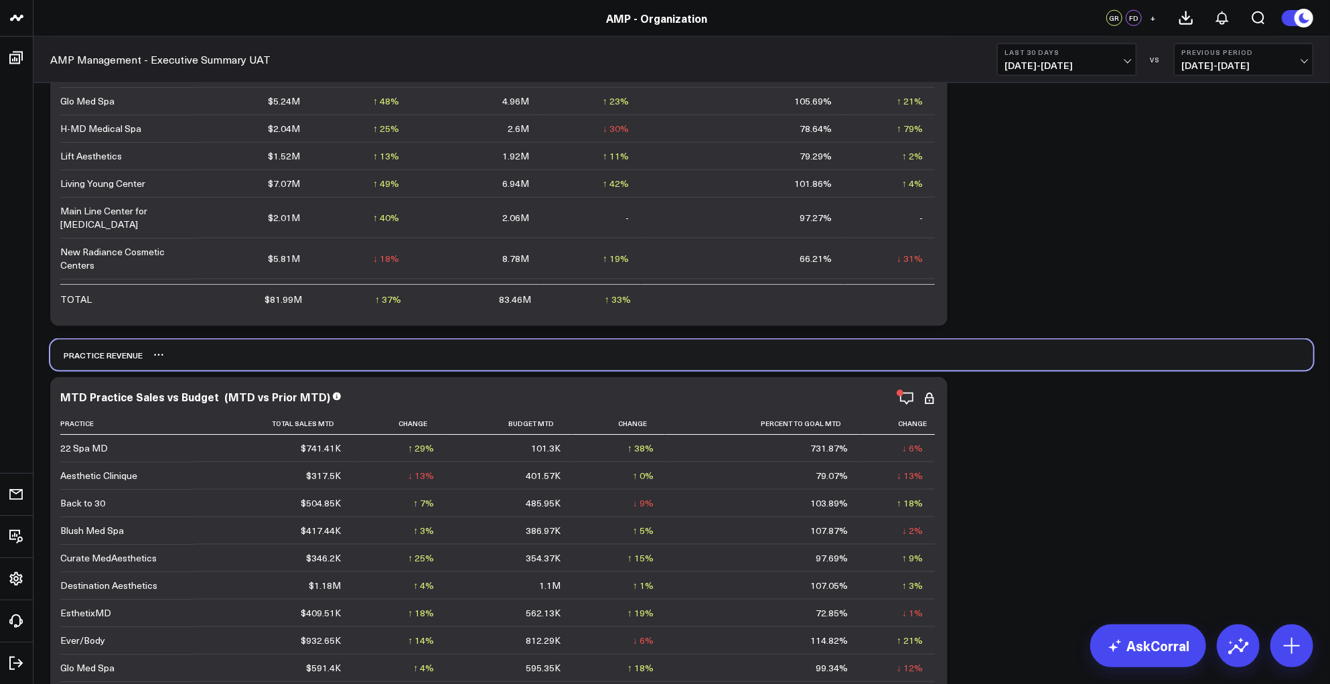
click at [98, 357] on div "PRACTICE REVENUE" at bounding box center [96, 354] width 92 height 31
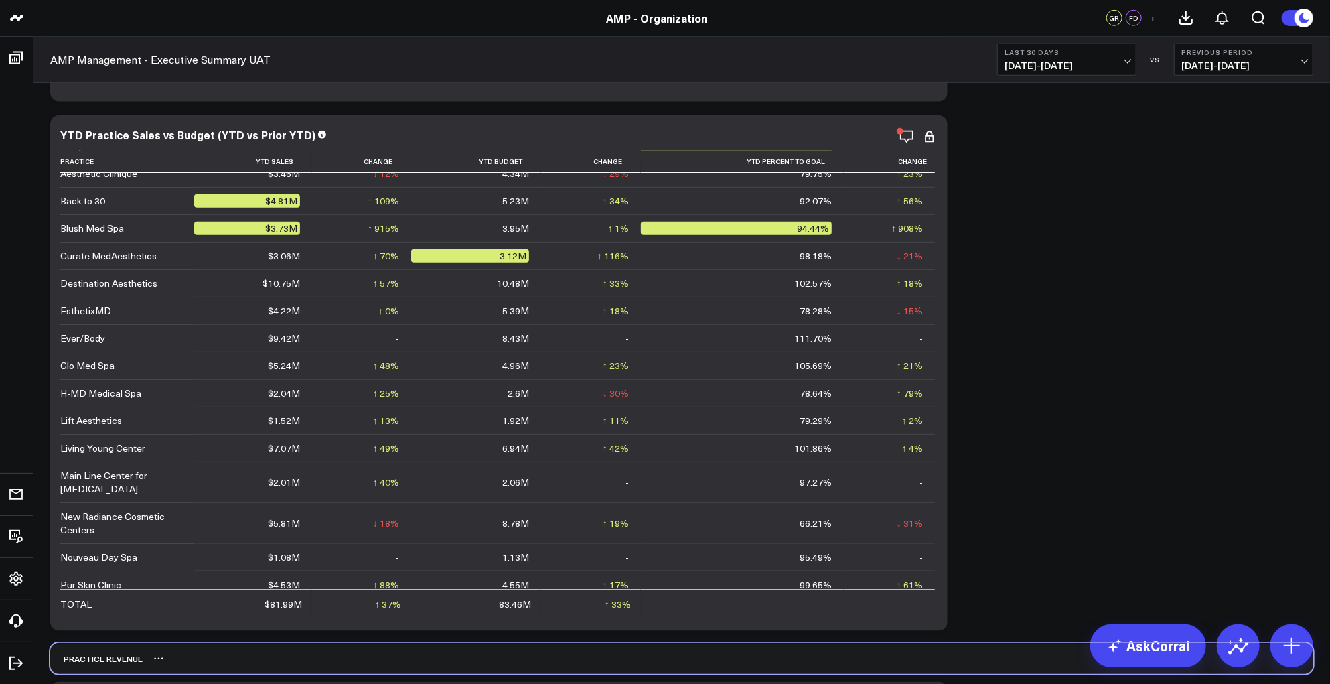
scroll to position [900, 0]
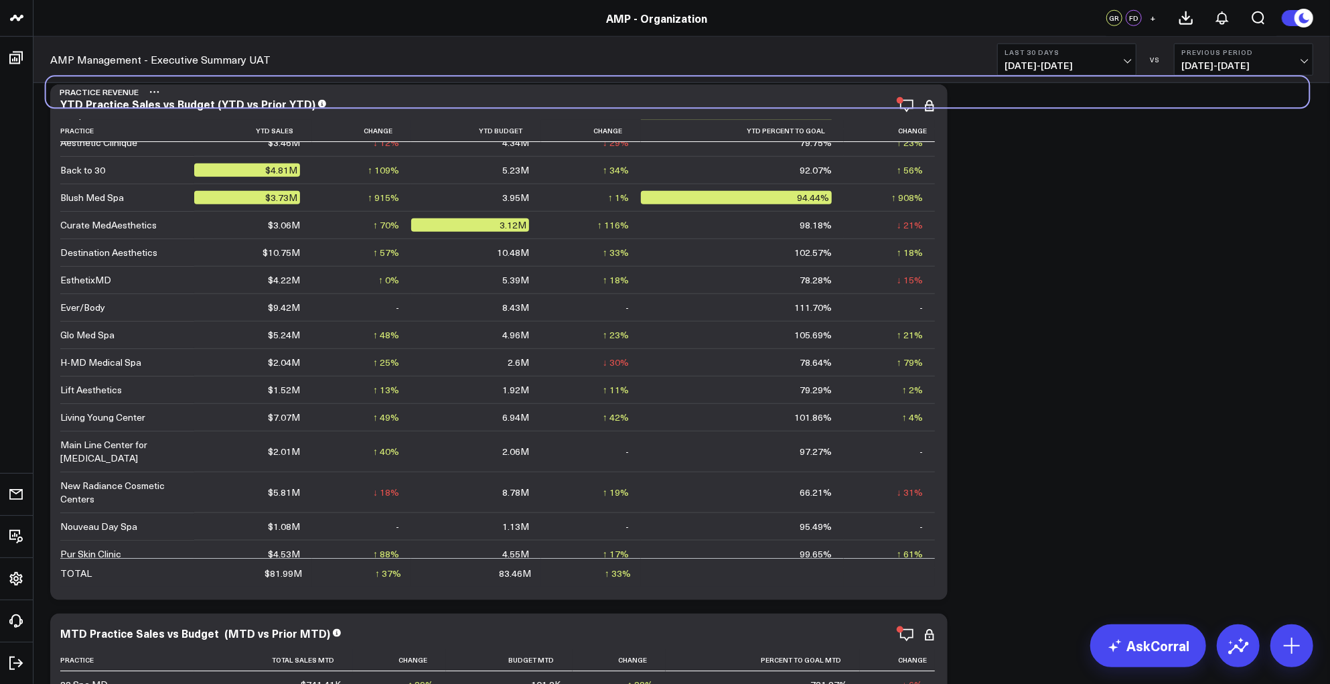
drag, startPoint x: 92, startPoint y: 662, endPoint x: 88, endPoint y: 103, distance: 559.1
click at [88, 103] on div "PRACTICE REVENUE" at bounding box center [92, 92] width 92 height 31
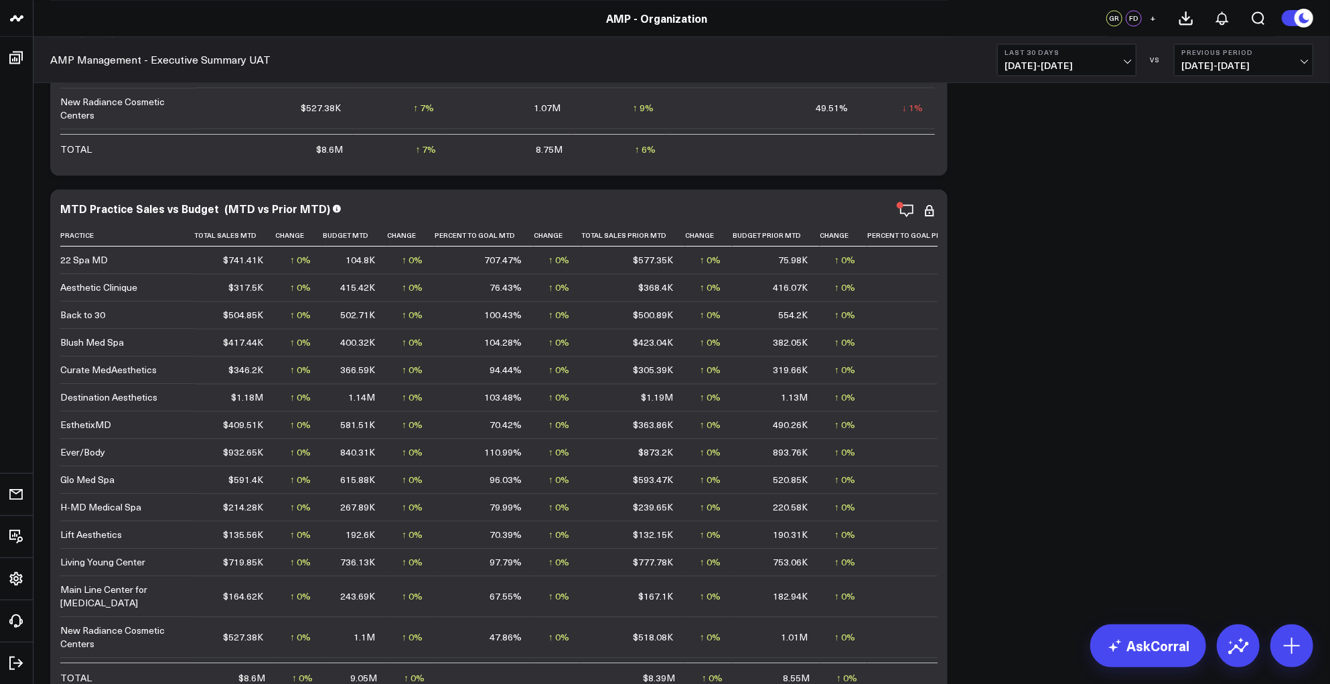
scroll to position [1935, 0]
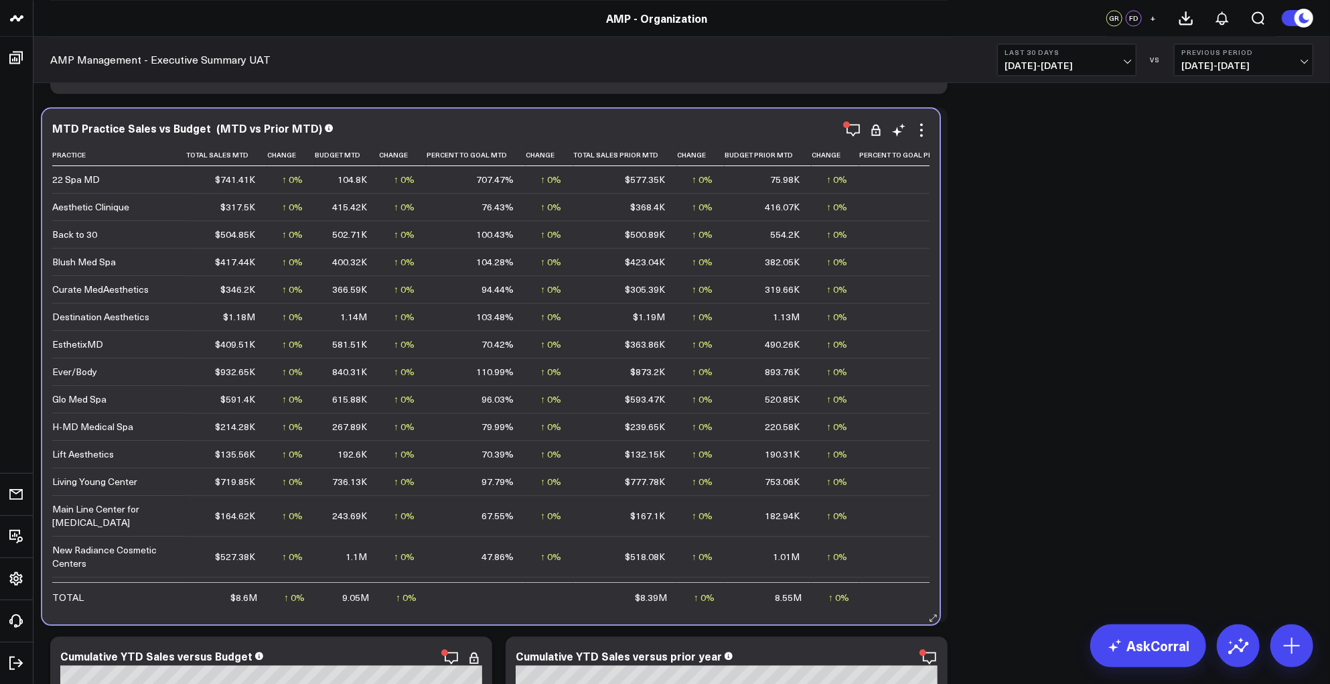
drag, startPoint x: 783, startPoint y: 611, endPoint x: 772, endPoint y: 612, distance: 10.8
click at [773, 612] on div "MTD Practice Sales vs Budget (MTD vs Prior MTD) Practice Total Sales Mtd Change…" at bounding box center [490, 366] width 897 height 516
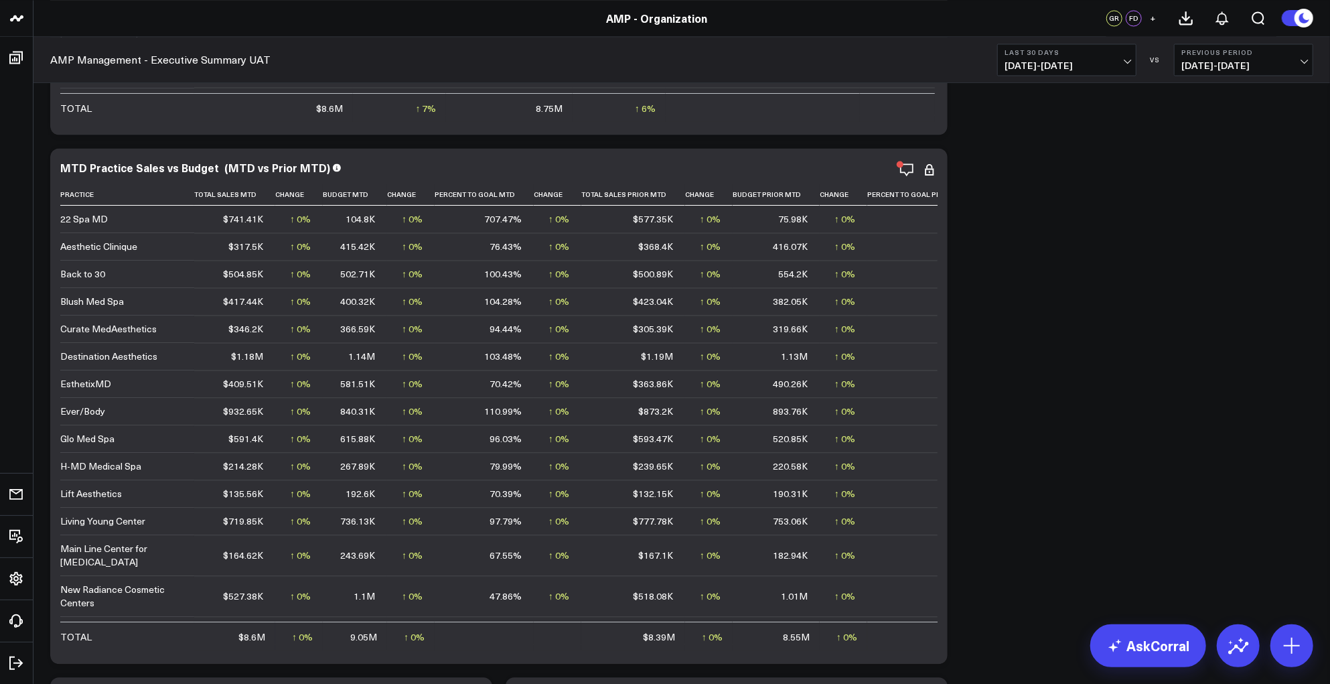
scroll to position [1914, 0]
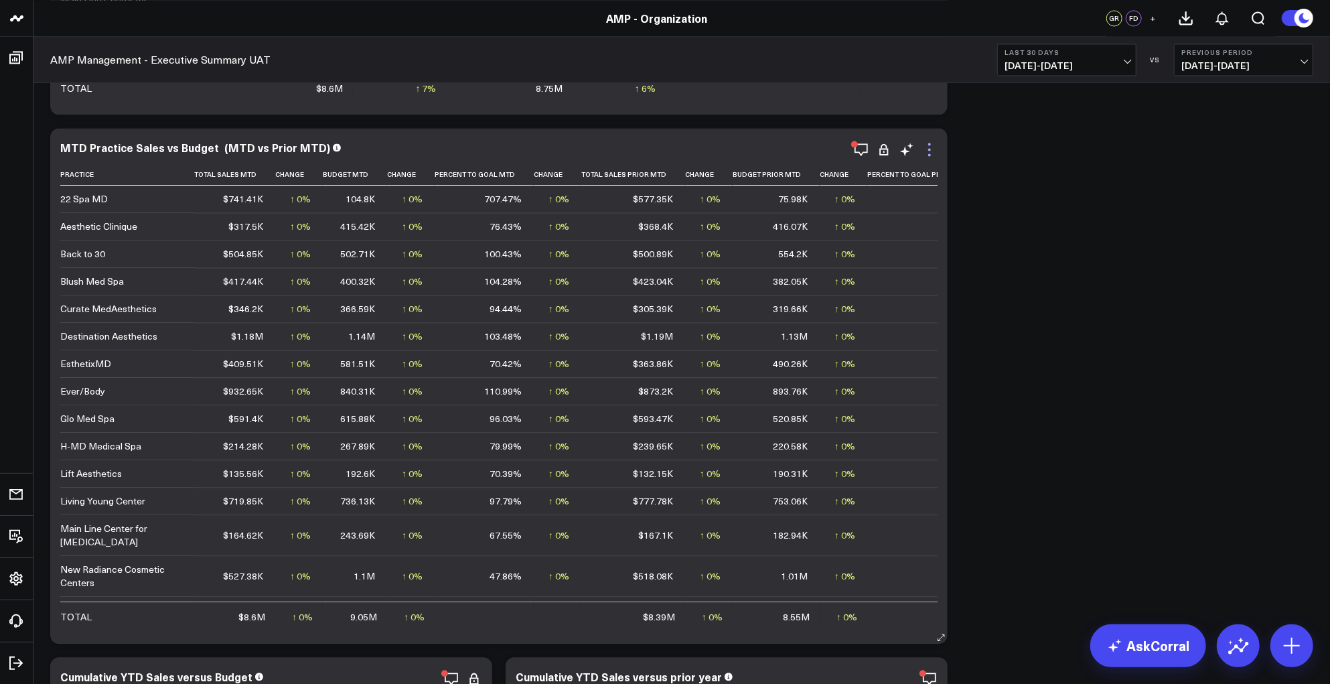
click at [927, 149] on icon at bounding box center [929, 149] width 16 height 16
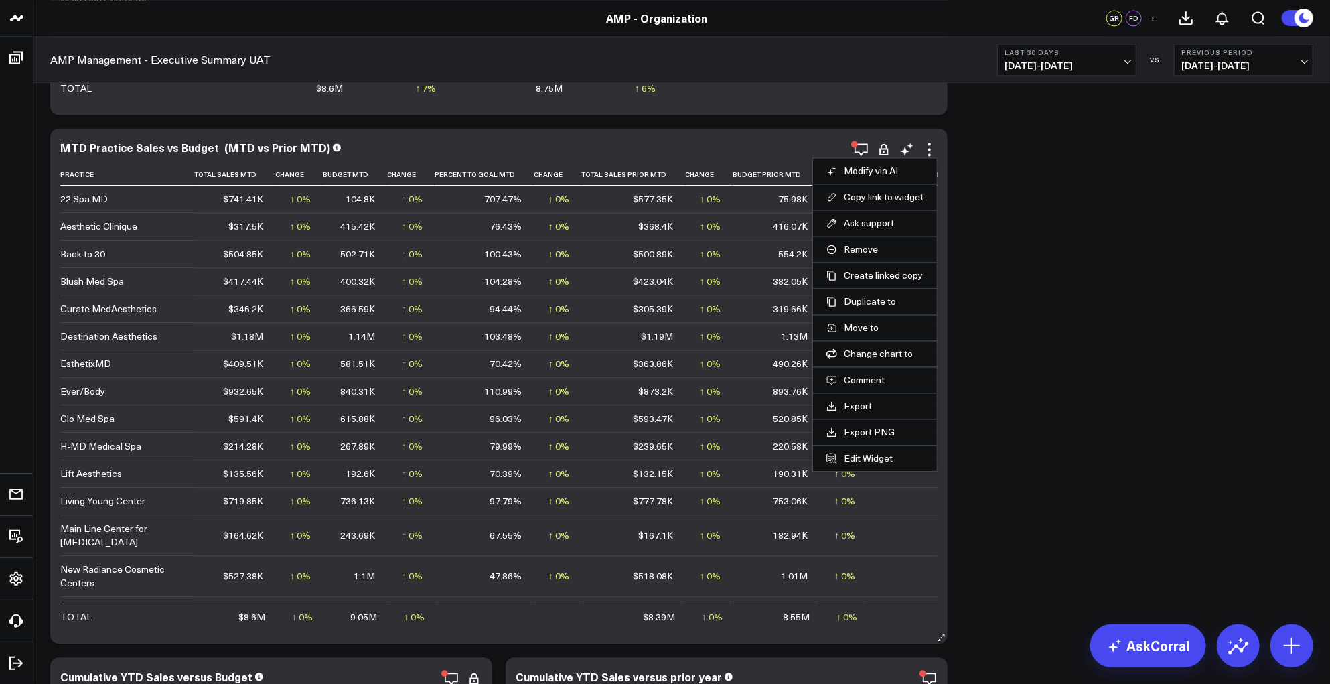
click at [857, 449] on li "Edit Widget" at bounding box center [875, 458] width 124 height 26
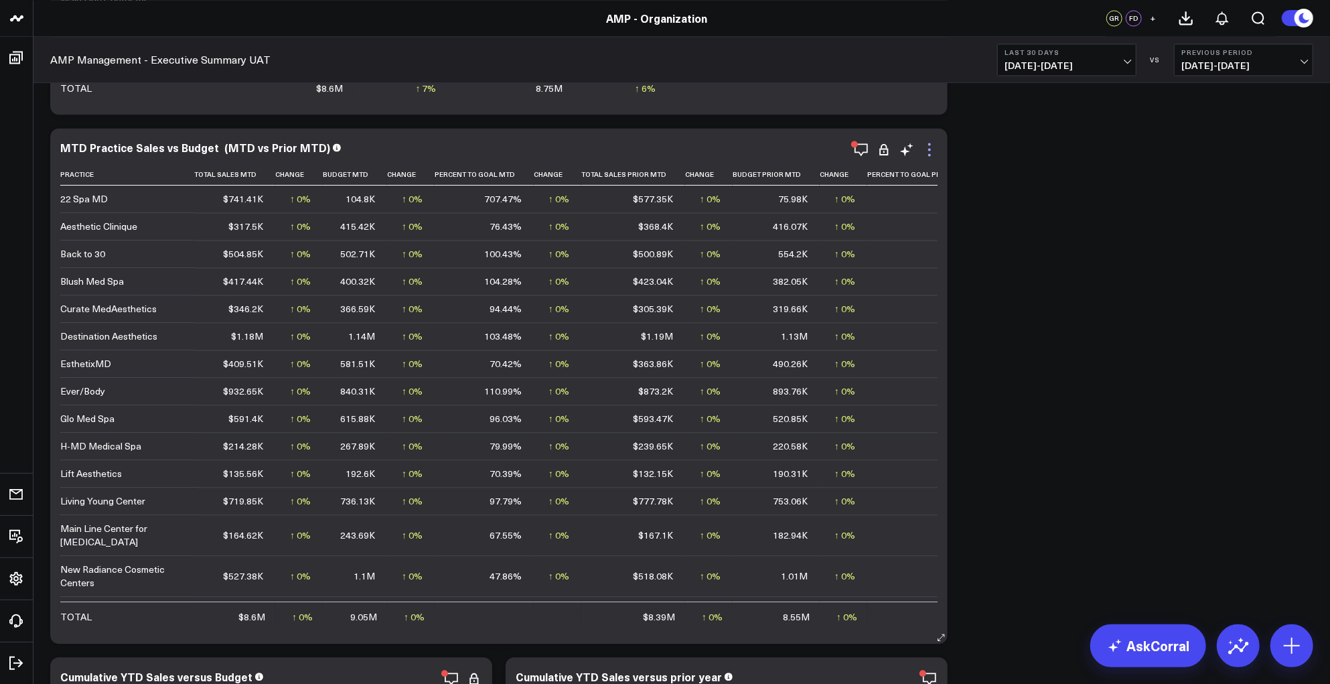
click at [931, 149] on icon at bounding box center [929, 149] width 16 height 16
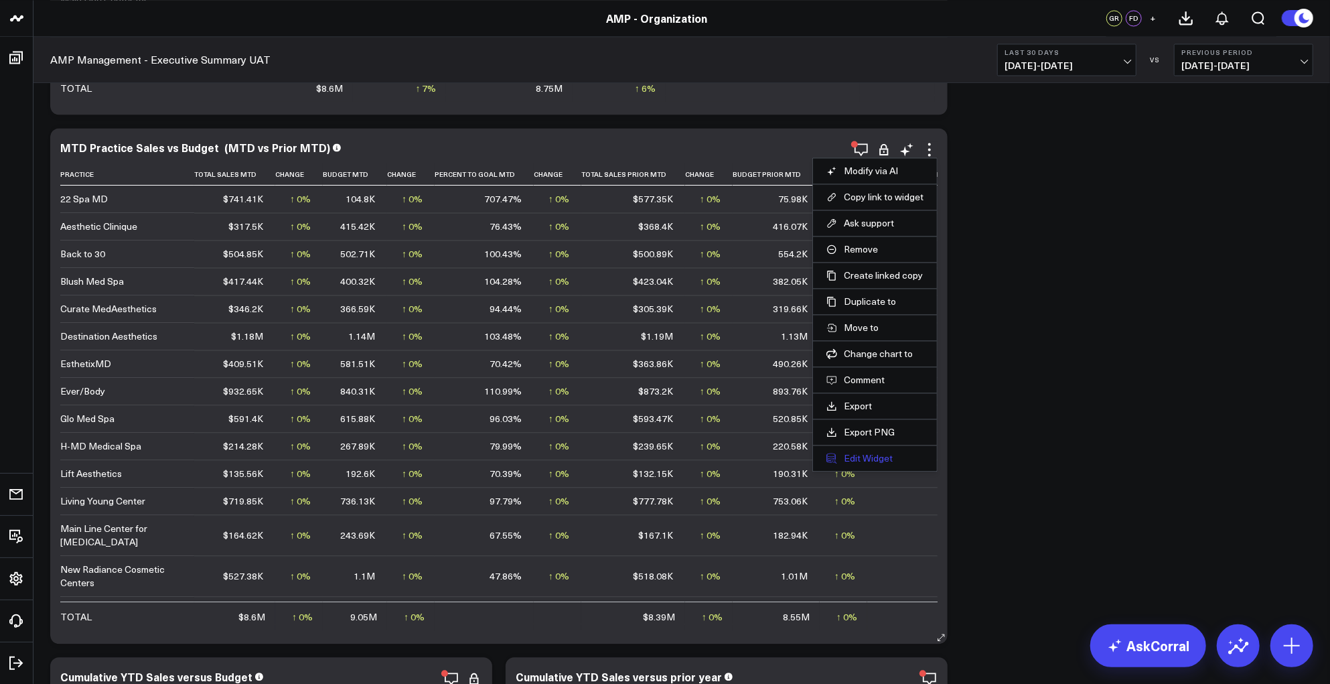
click at [870, 452] on button "Edit Widget" at bounding box center [874, 458] width 97 height 12
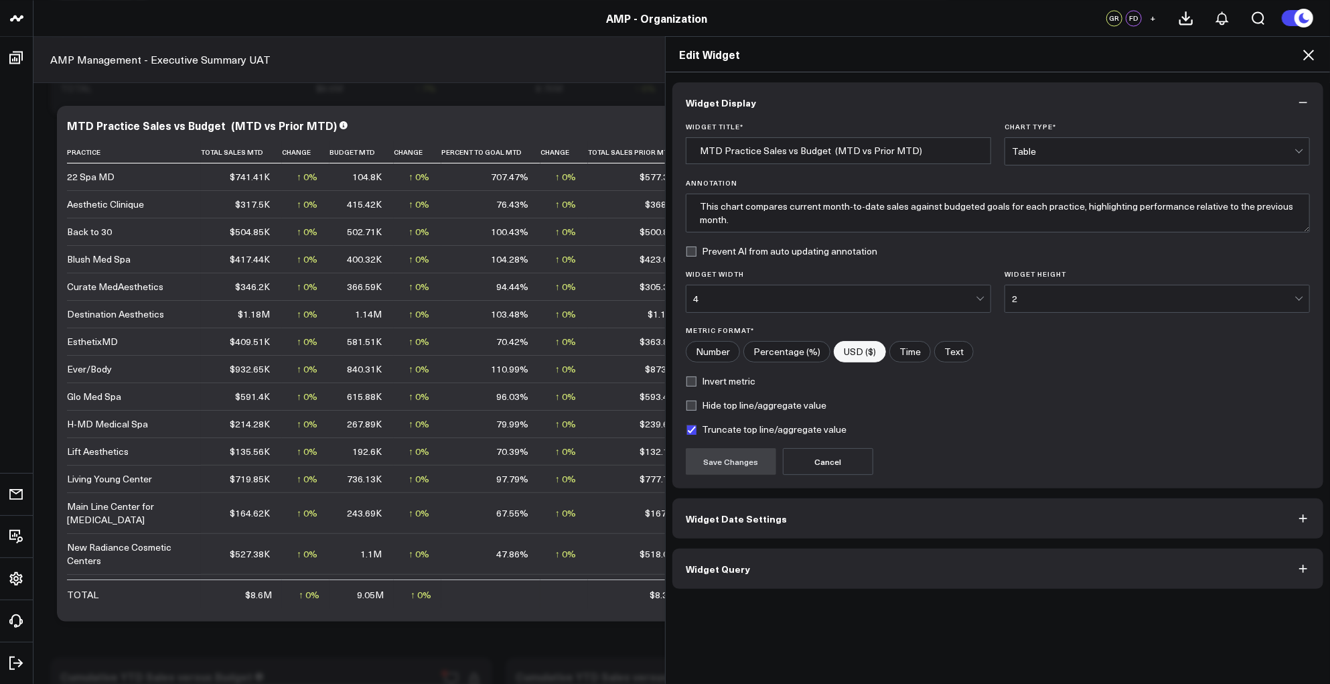
click at [823, 567] on button "Widget Query" at bounding box center [997, 568] width 651 height 40
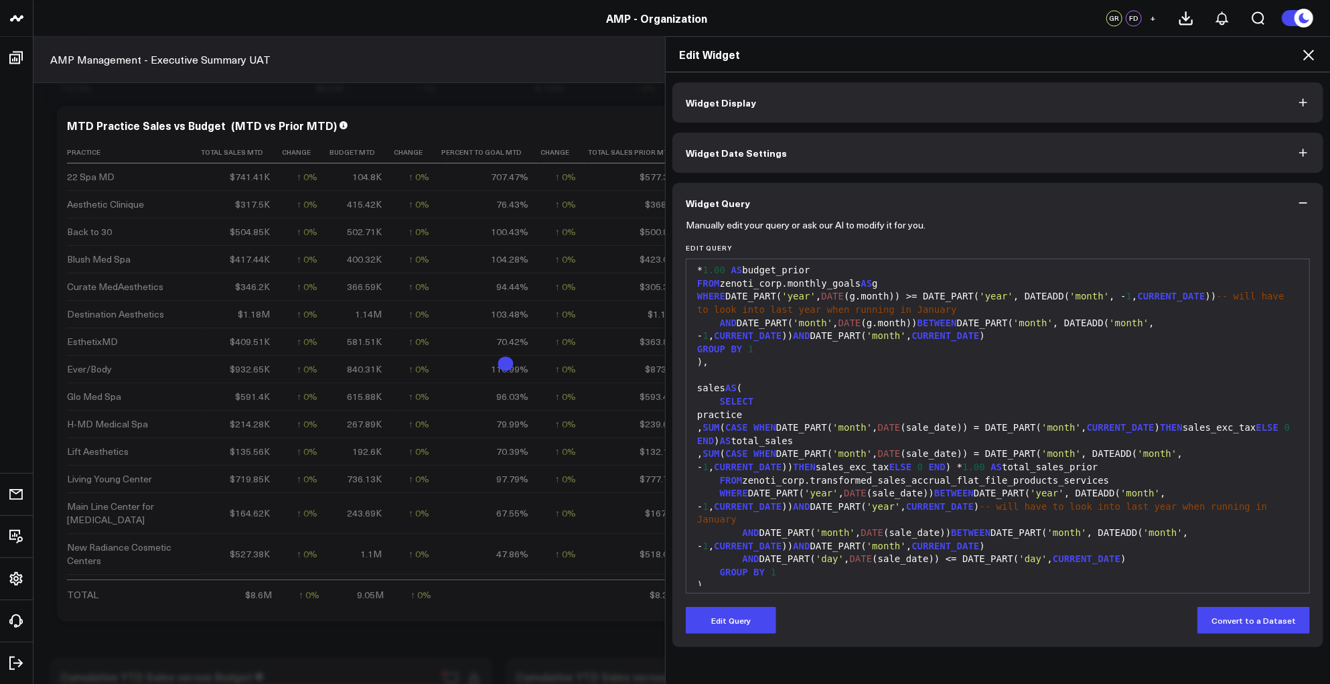
scroll to position [182, 0]
